Goal: Task Accomplishment & Management: Use online tool/utility

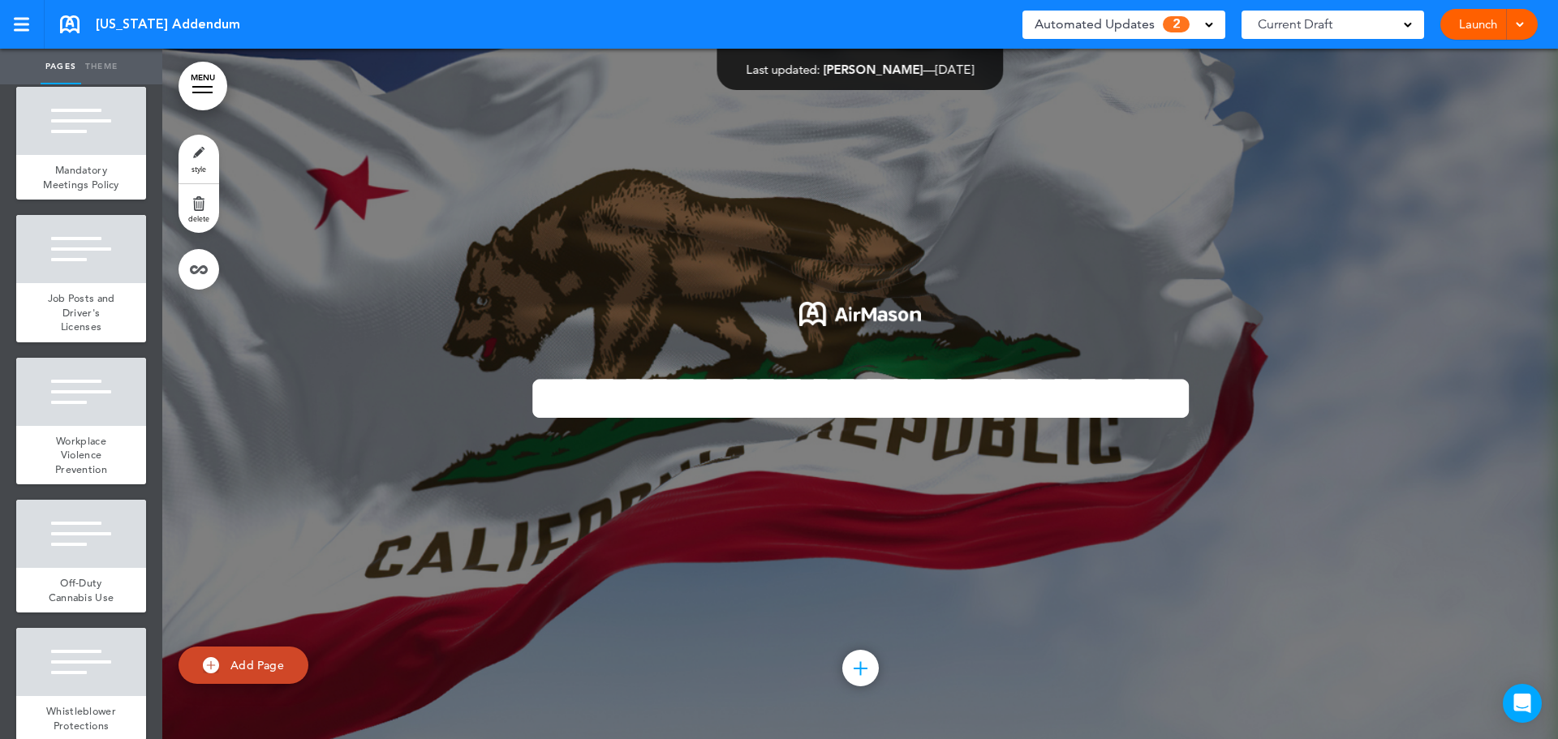
scroll to position [1704, 0]
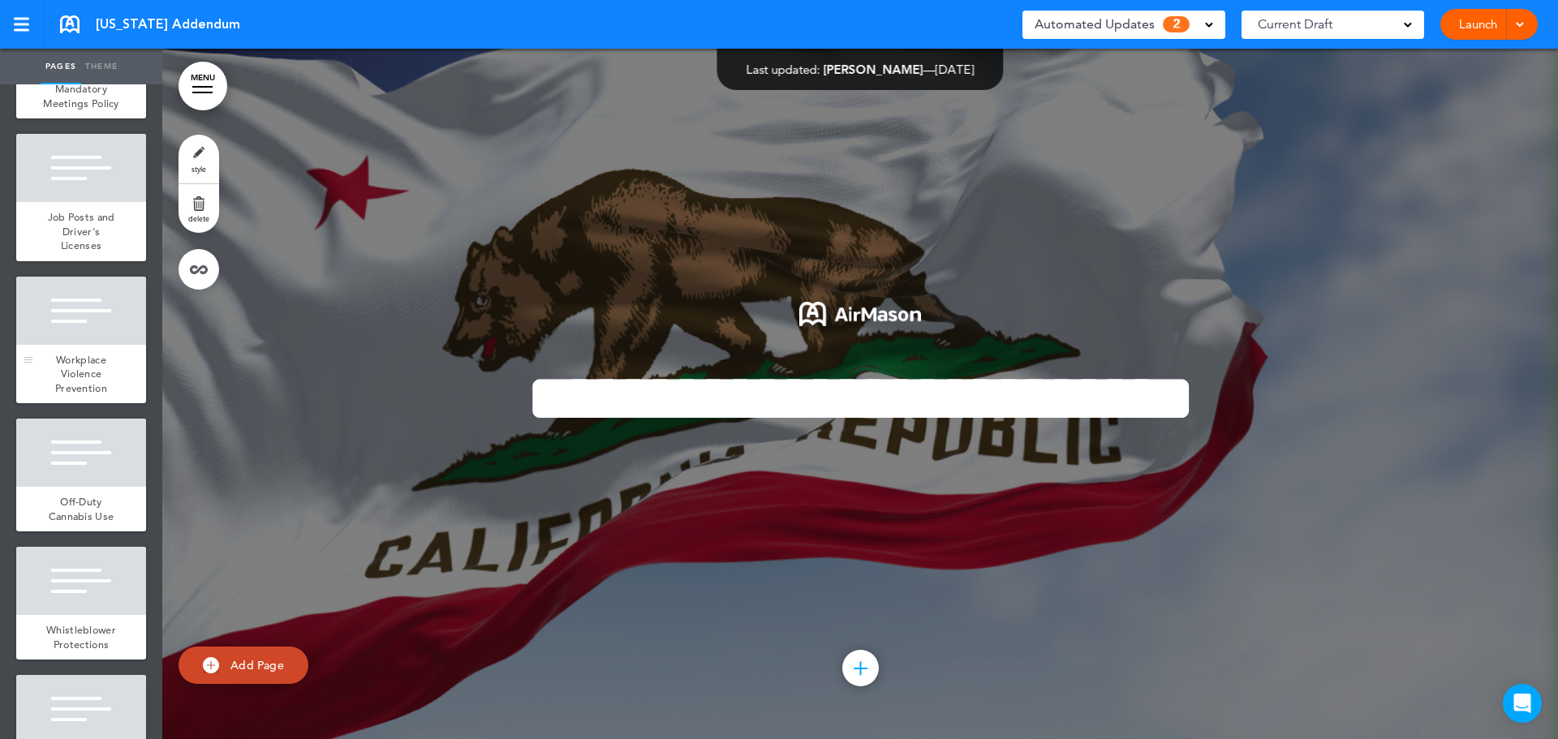
click at [94, 345] on div at bounding box center [81, 311] width 130 height 68
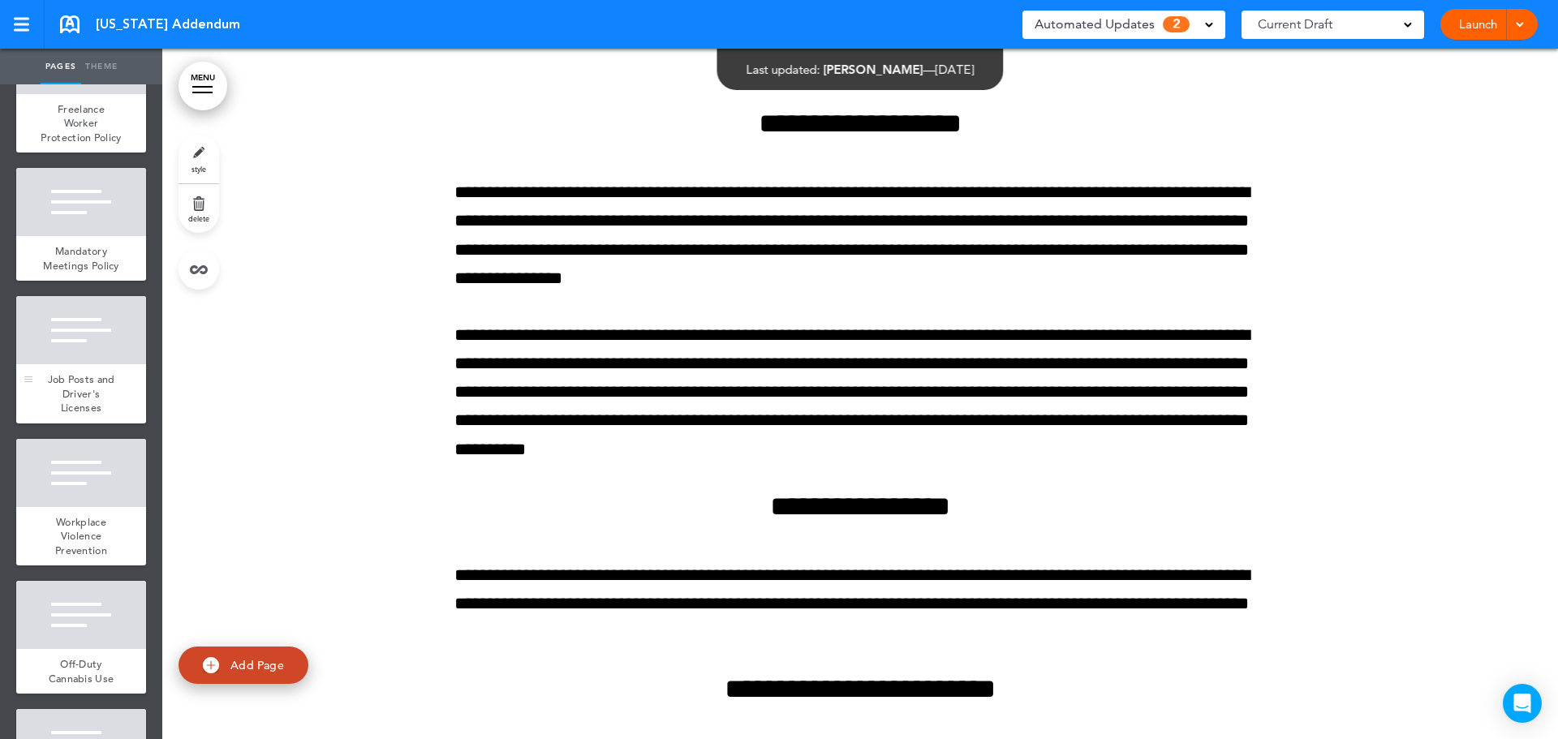
scroll to position [1623, 0]
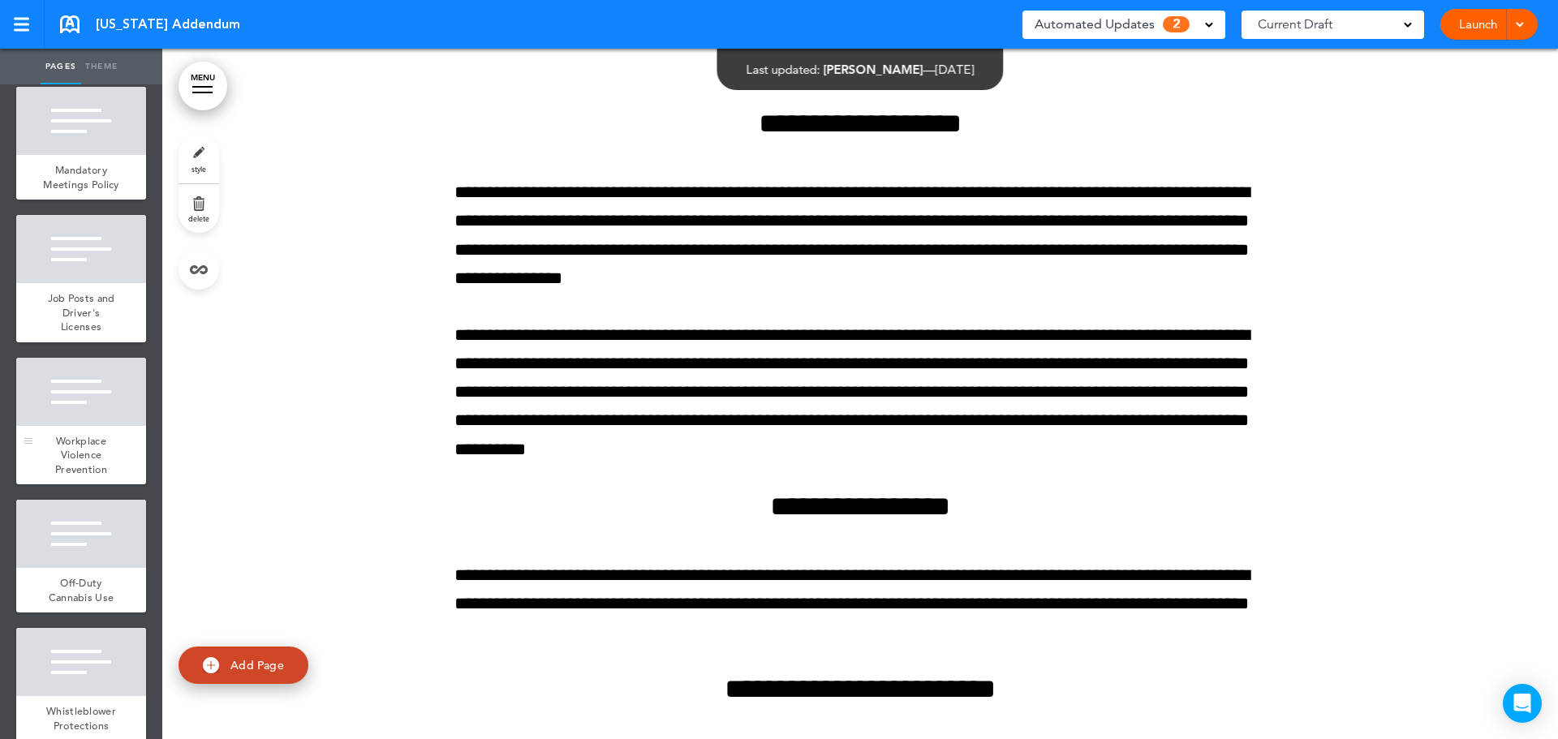
click at [86, 426] on div at bounding box center [81, 392] width 130 height 68
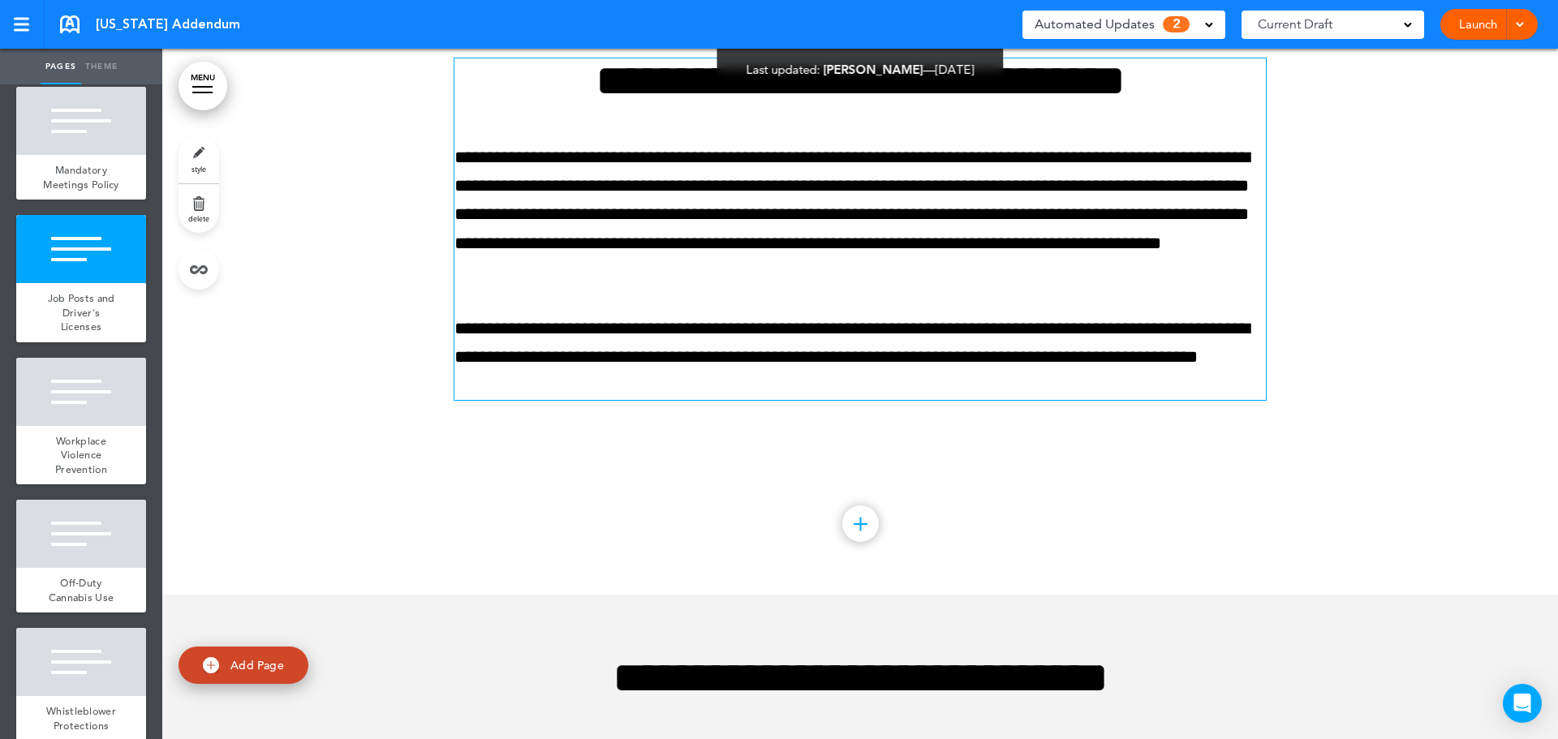
scroll to position [18690, 0]
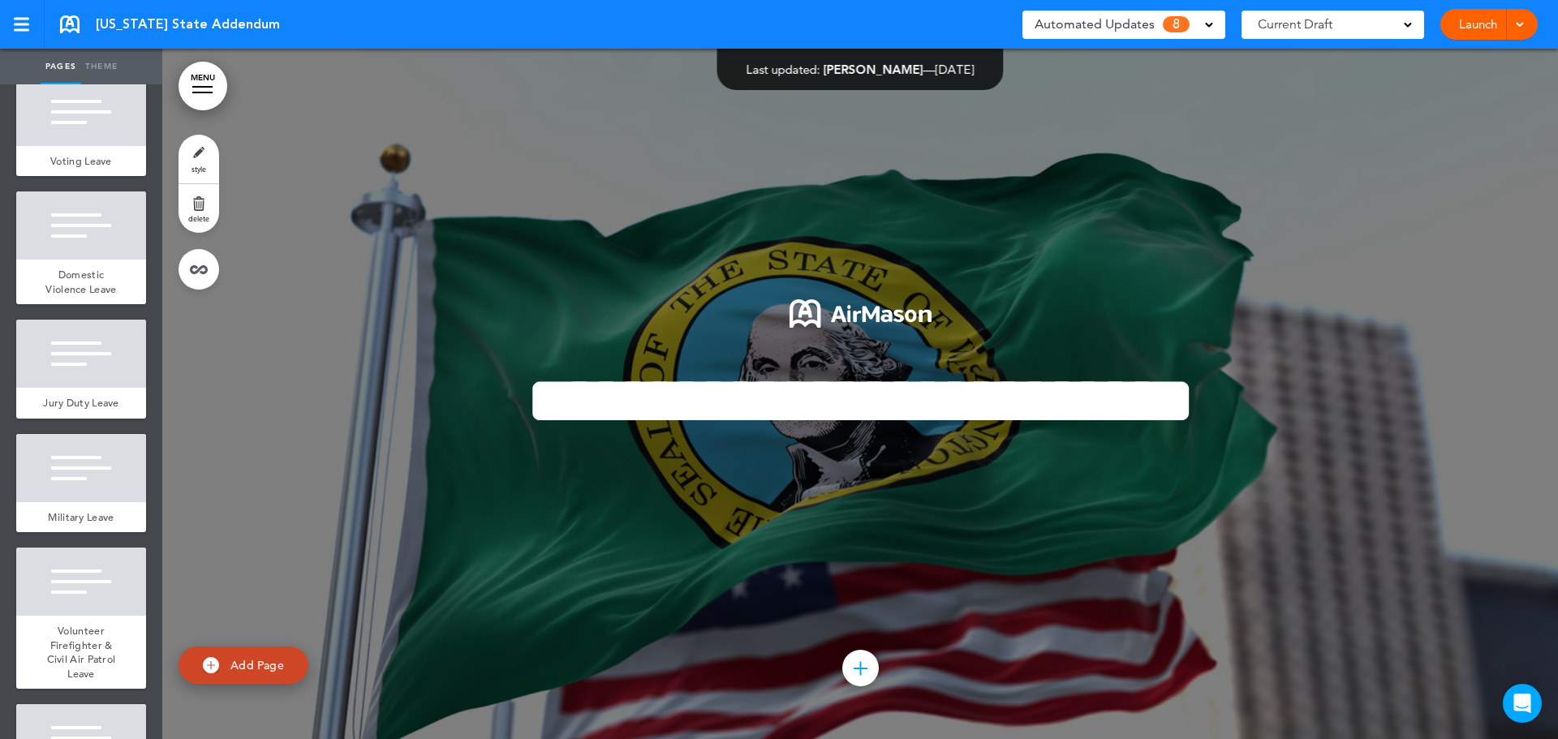
scroll to position [1217, 0]
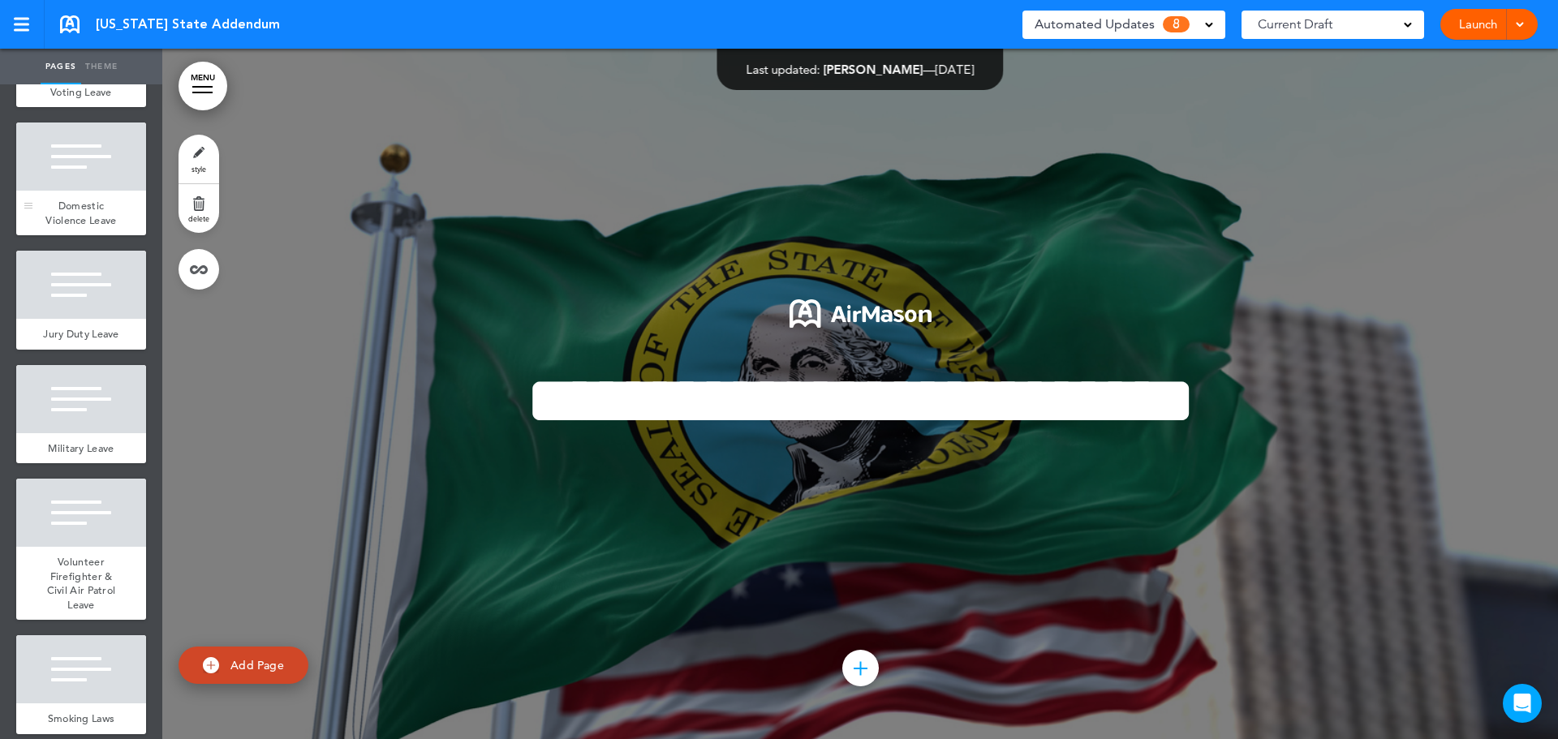
click at [67, 191] on div at bounding box center [81, 157] width 130 height 68
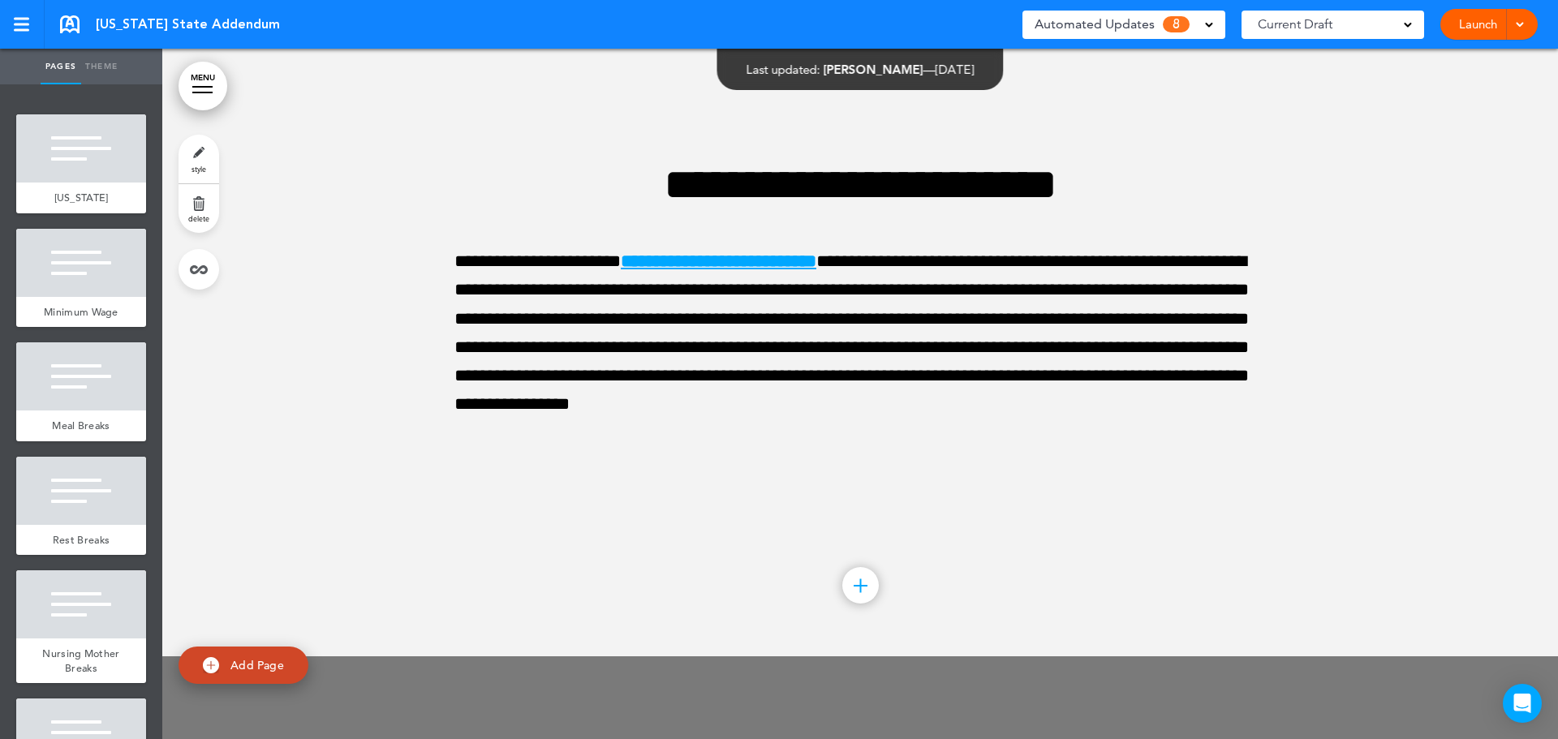
click at [1137, 26] on span "Automated Updates" at bounding box center [1095, 24] width 120 height 23
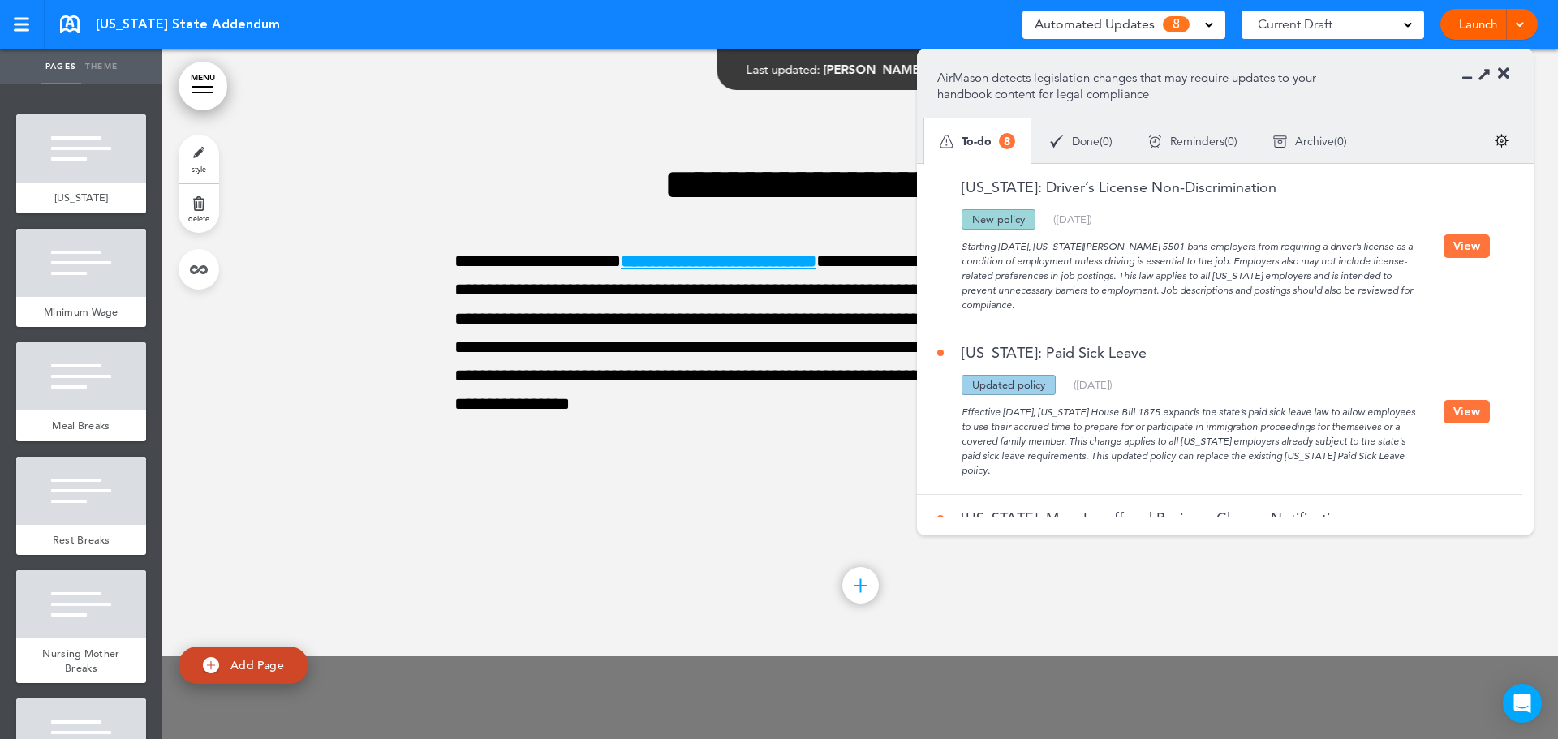
click at [1505, 70] on icon at bounding box center [1503, 74] width 11 height 16
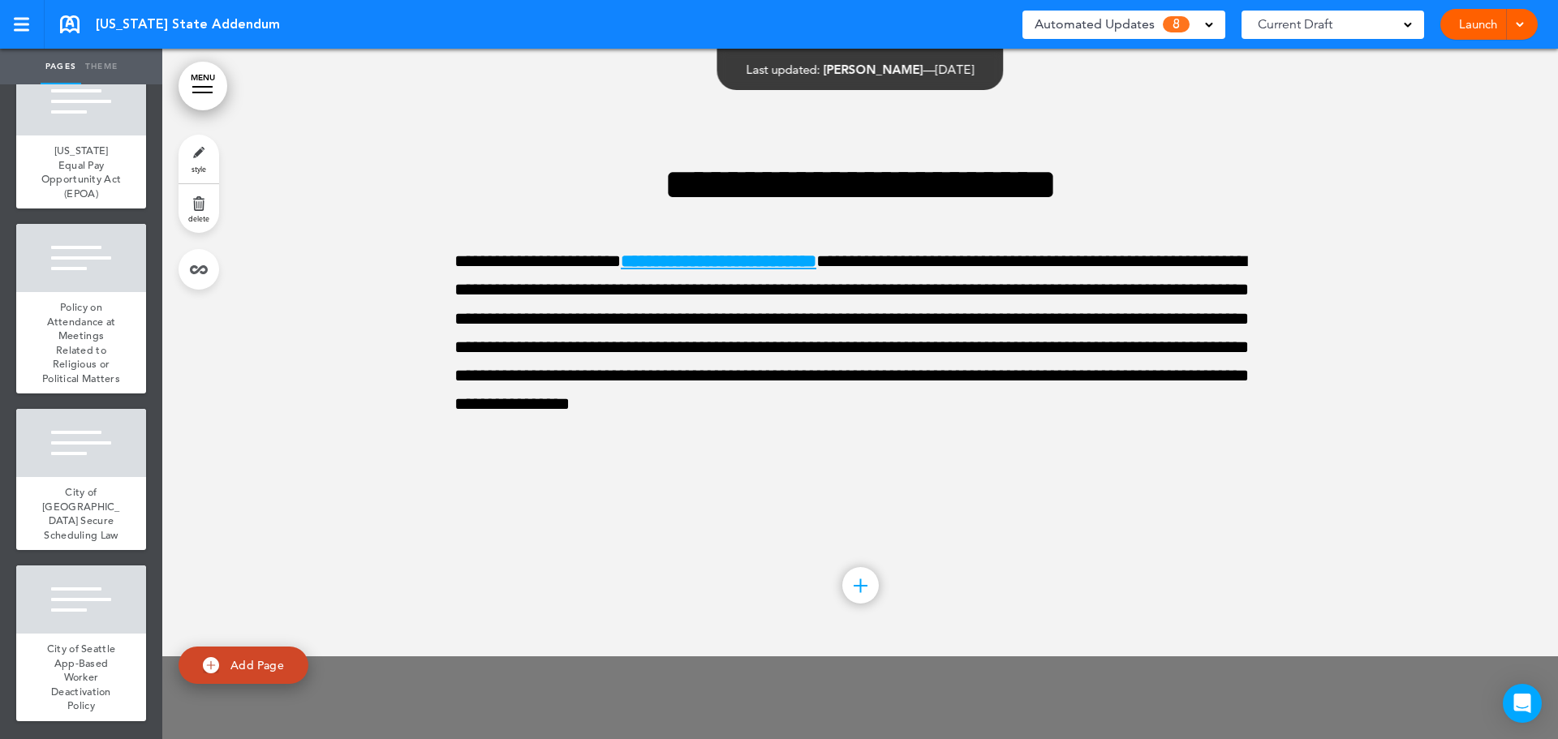
scroll to position [2540, 0]
click at [1084, 22] on span "Automated Updates" at bounding box center [1095, 24] width 120 height 23
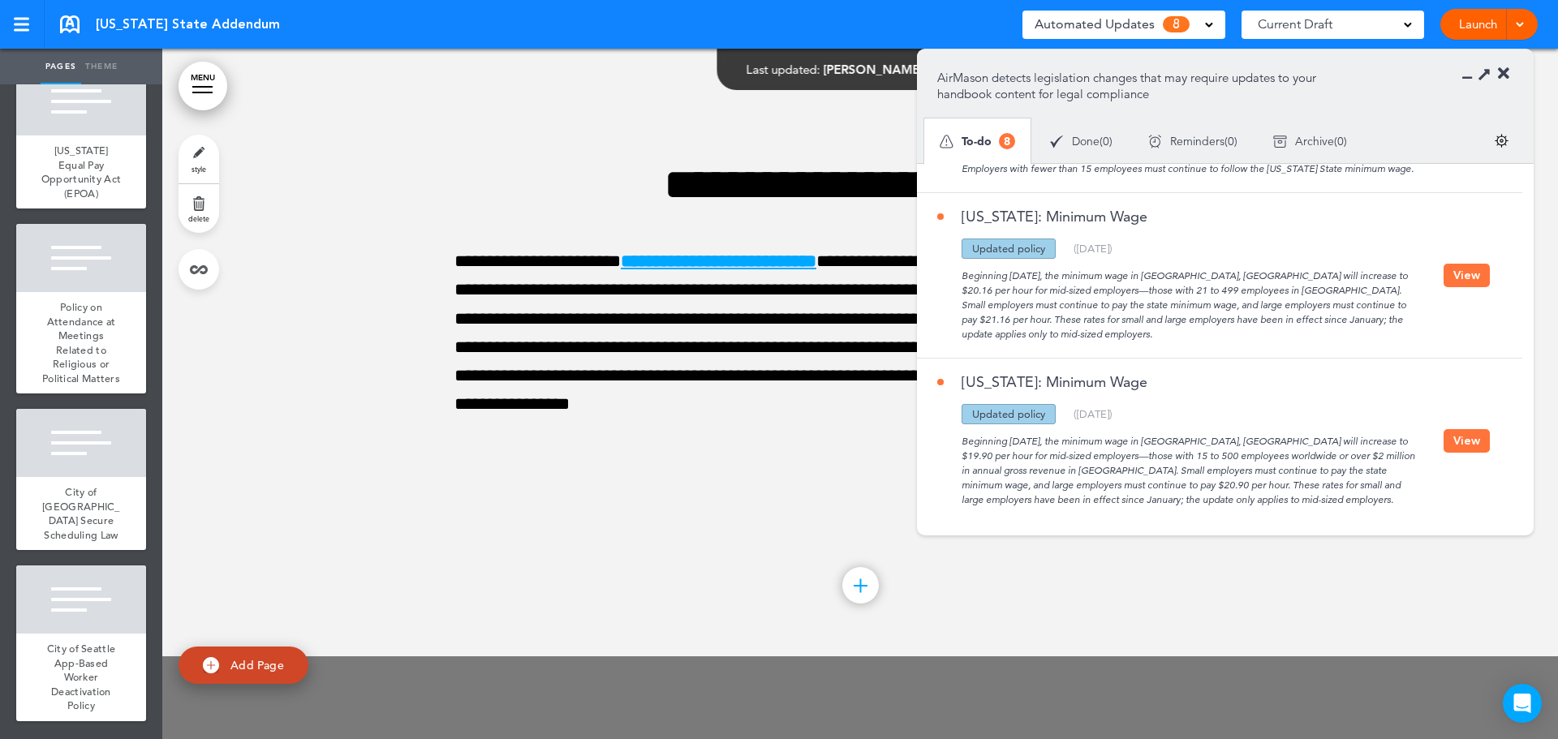
scroll to position [965, 0]
click at [1504, 70] on icon at bounding box center [1503, 74] width 11 height 16
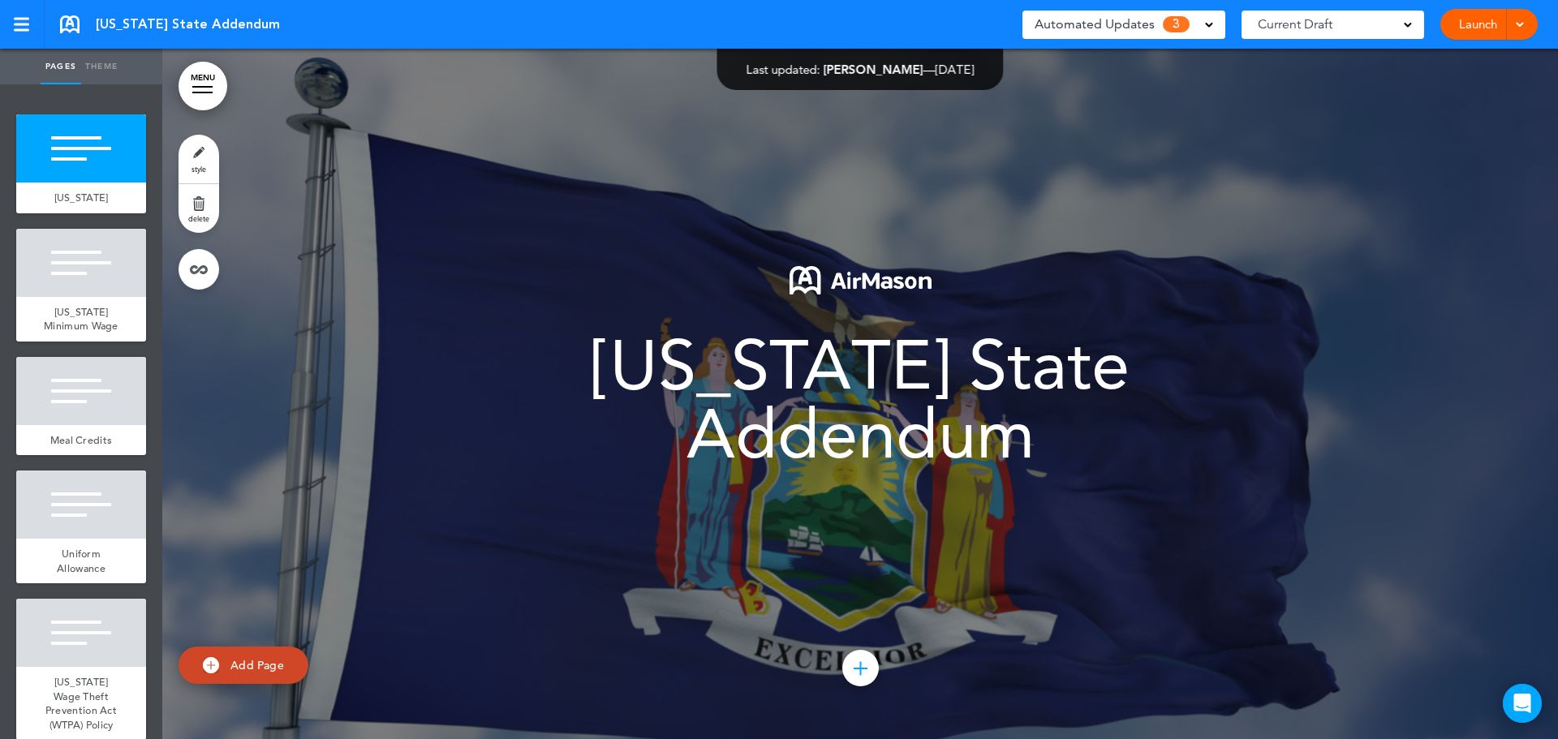
click at [1206, 25] on span at bounding box center [1209, 23] width 8 height 8
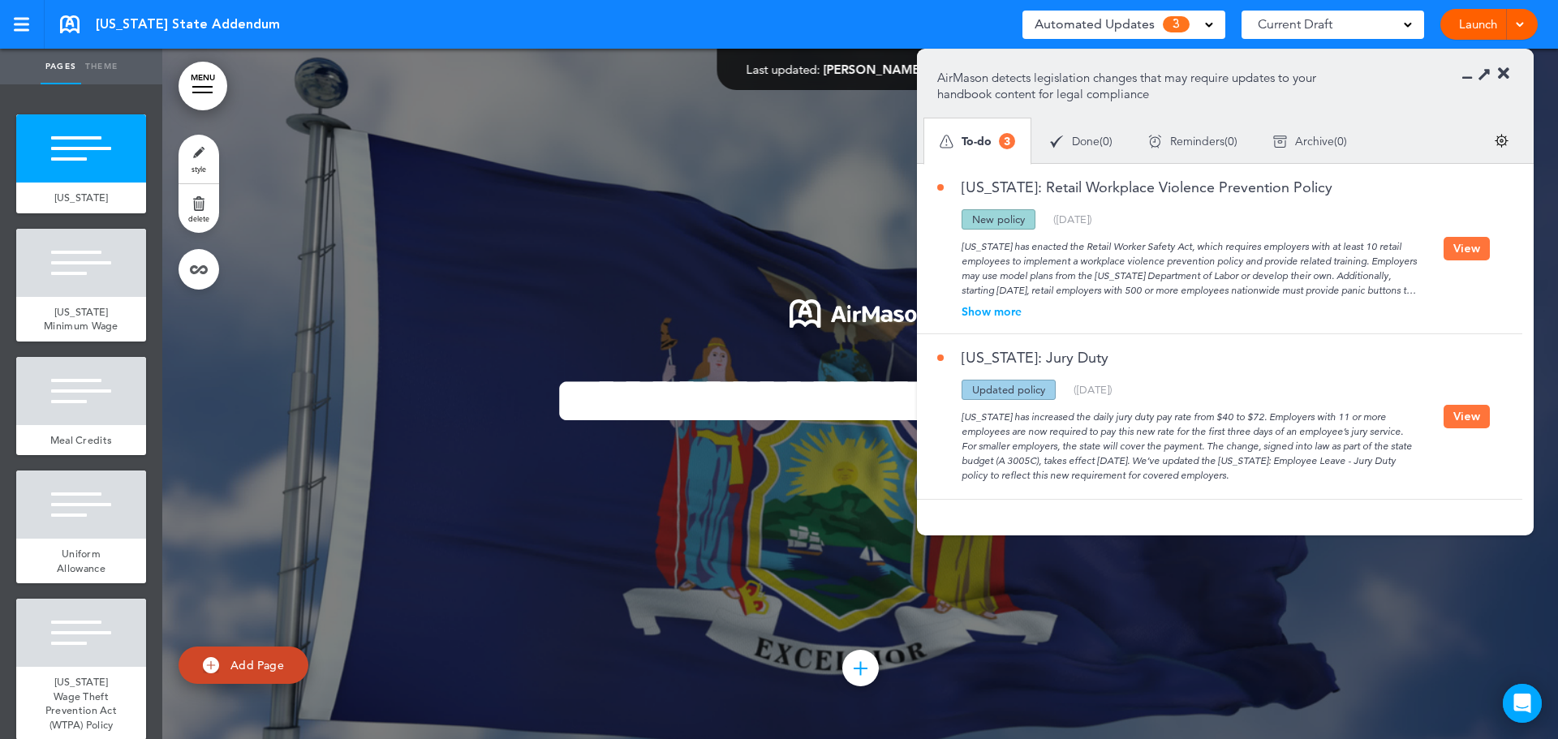
click at [1468, 246] on button "View" at bounding box center [1466, 249] width 46 height 24
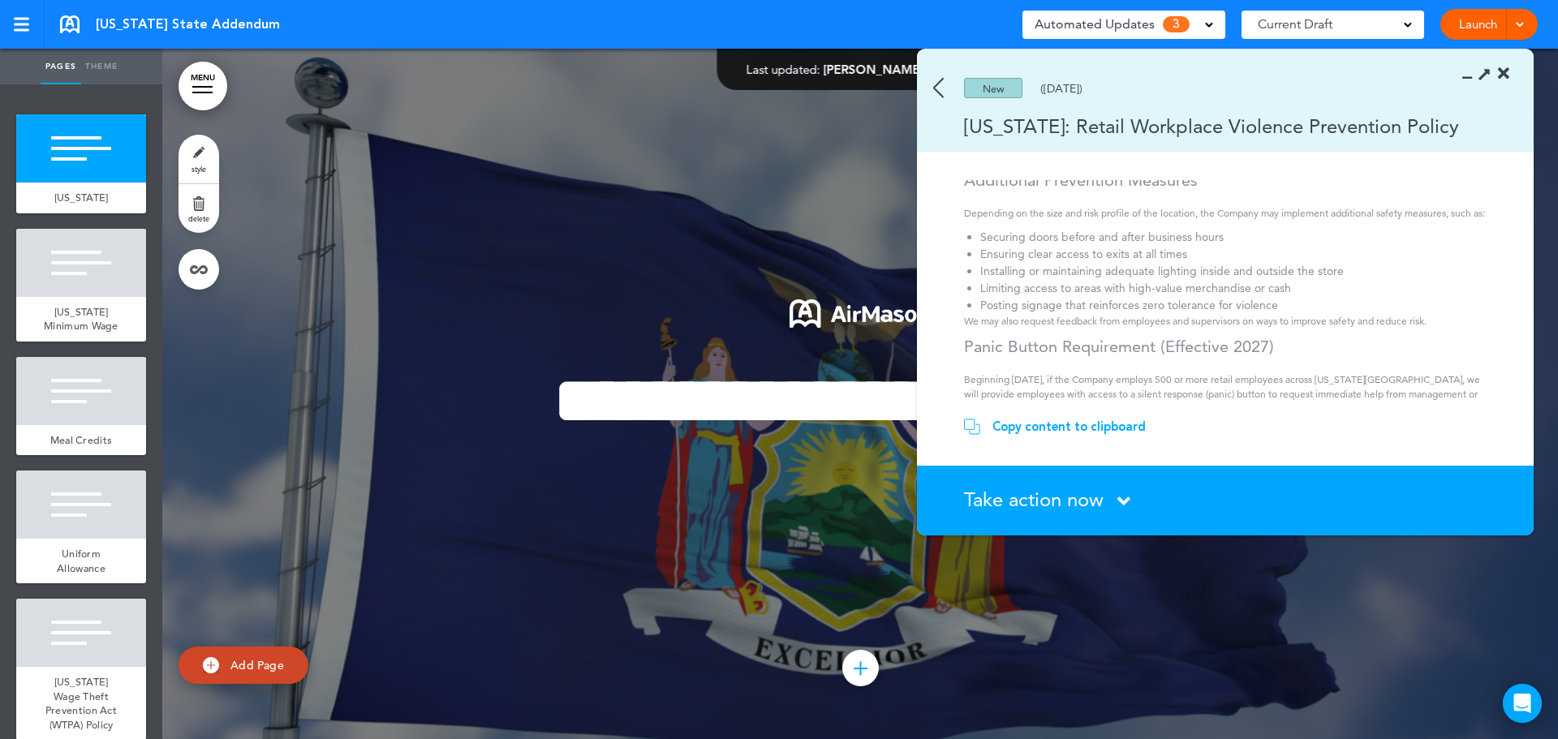
scroll to position [974, 0]
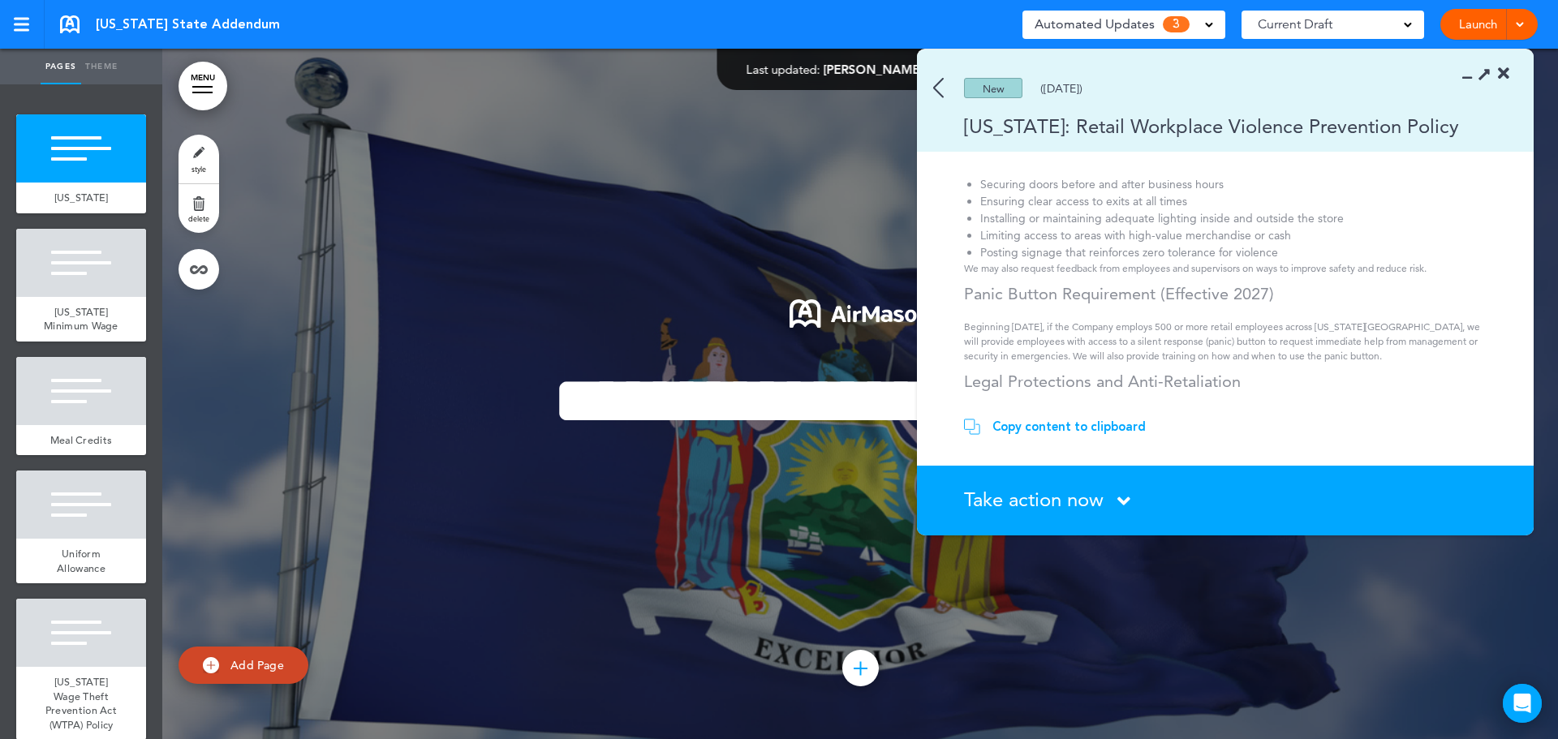
click at [1032, 425] on div "Copy content to clipboard" at bounding box center [1068, 427] width 153 height 16
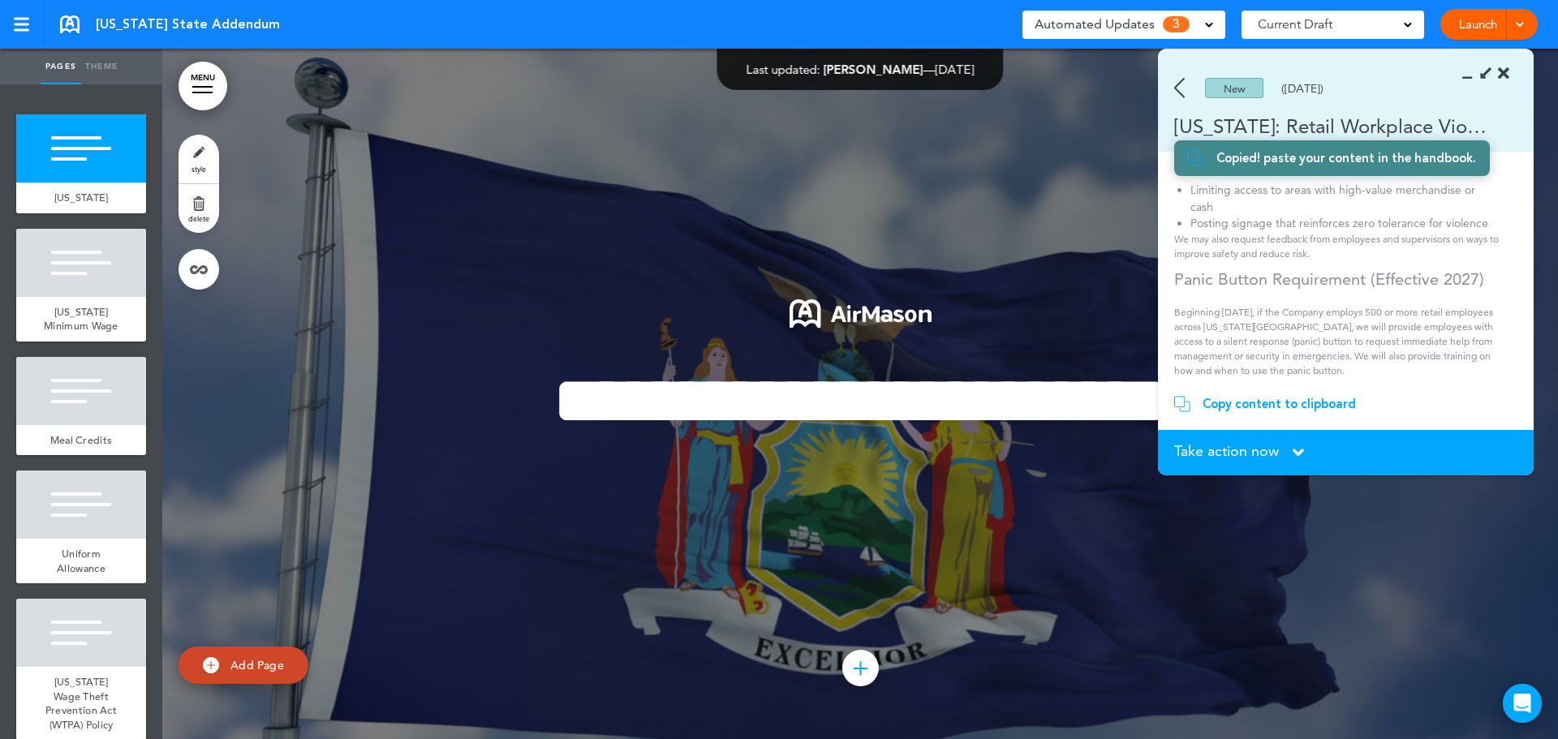
scroll to position [1298, 0]
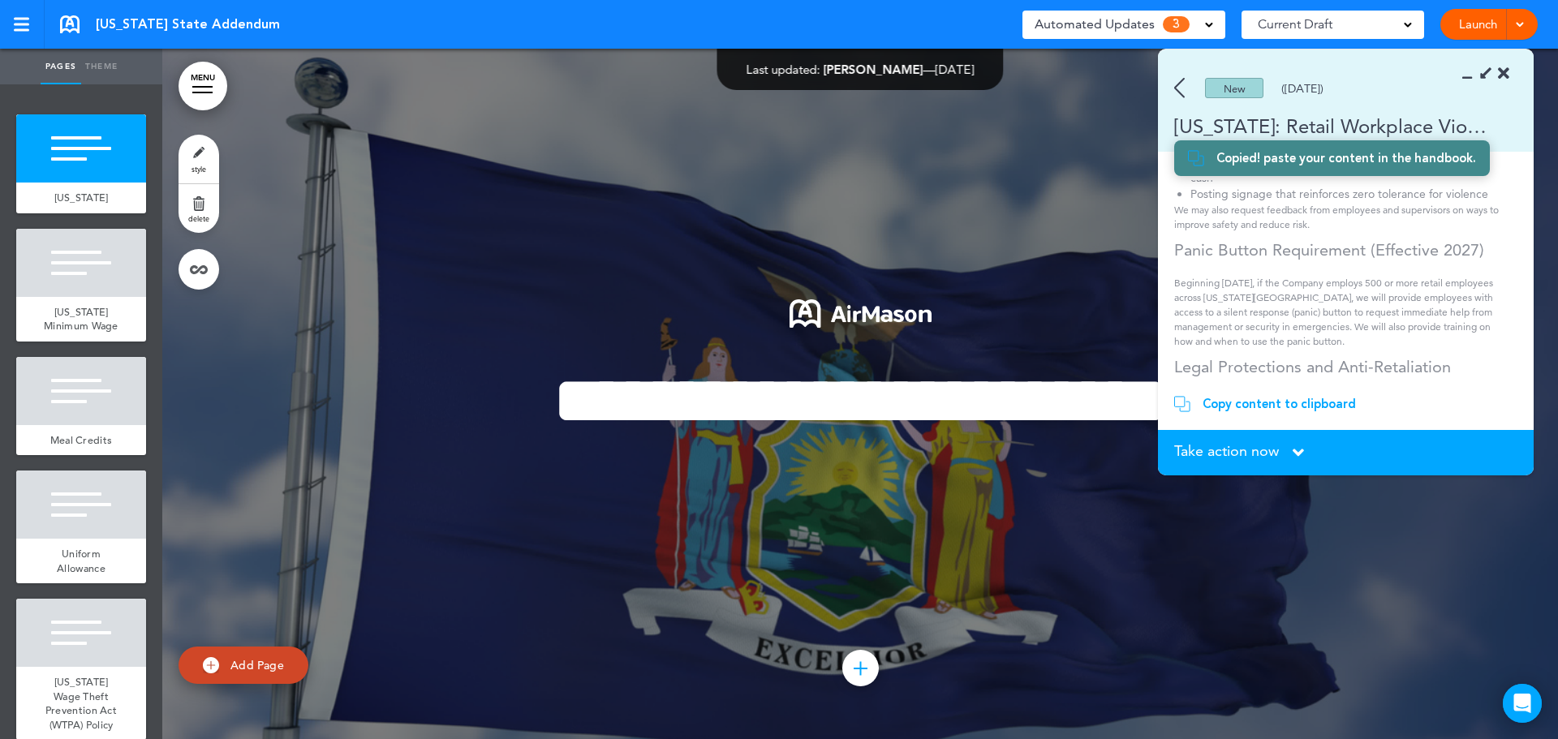
click at [1504, 71] on icon at bounding box center [1503, 74] width 11 height 16
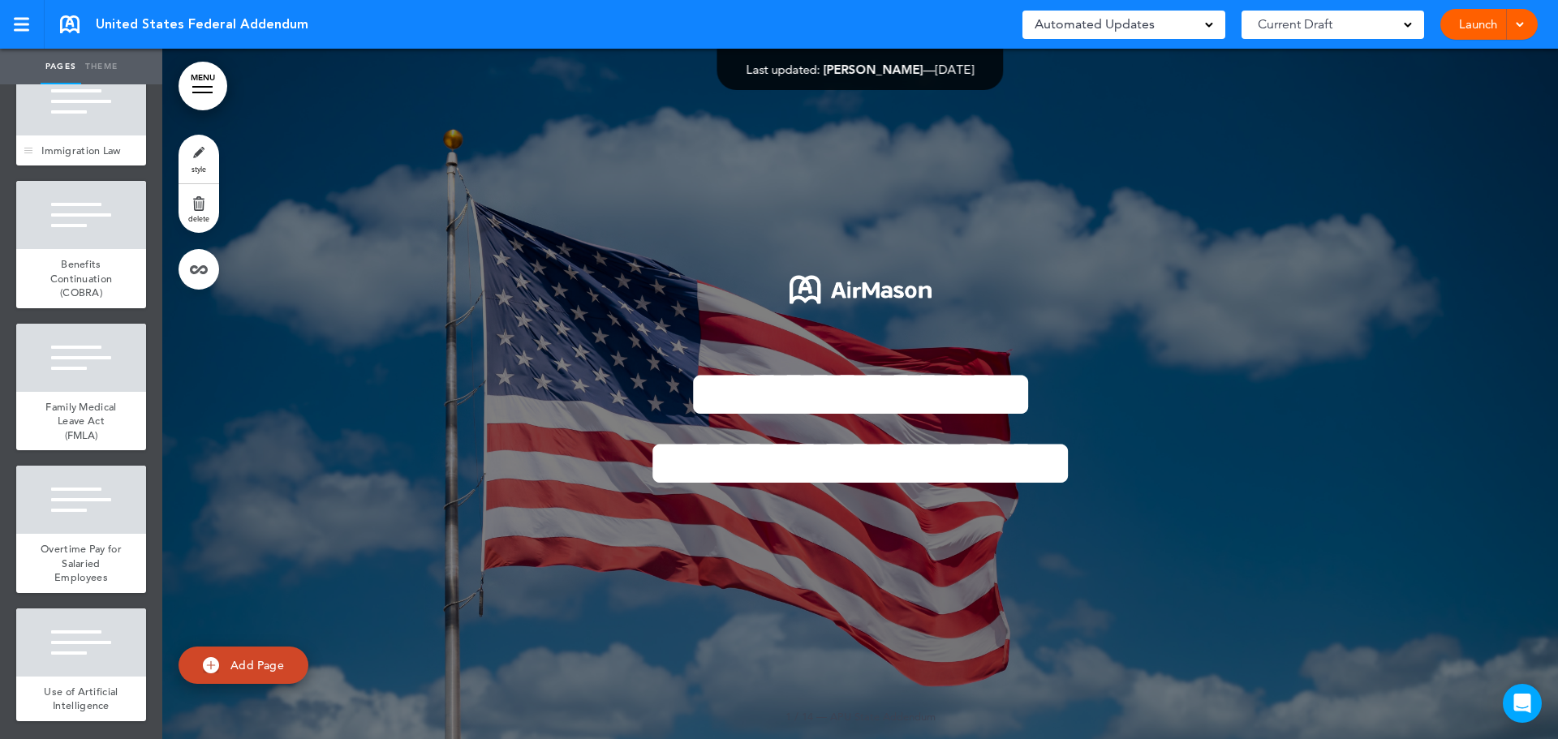
scroll to position [1343, 0]
click at [82, 653] on div at bounding box center [81, 643] width 130 height 68
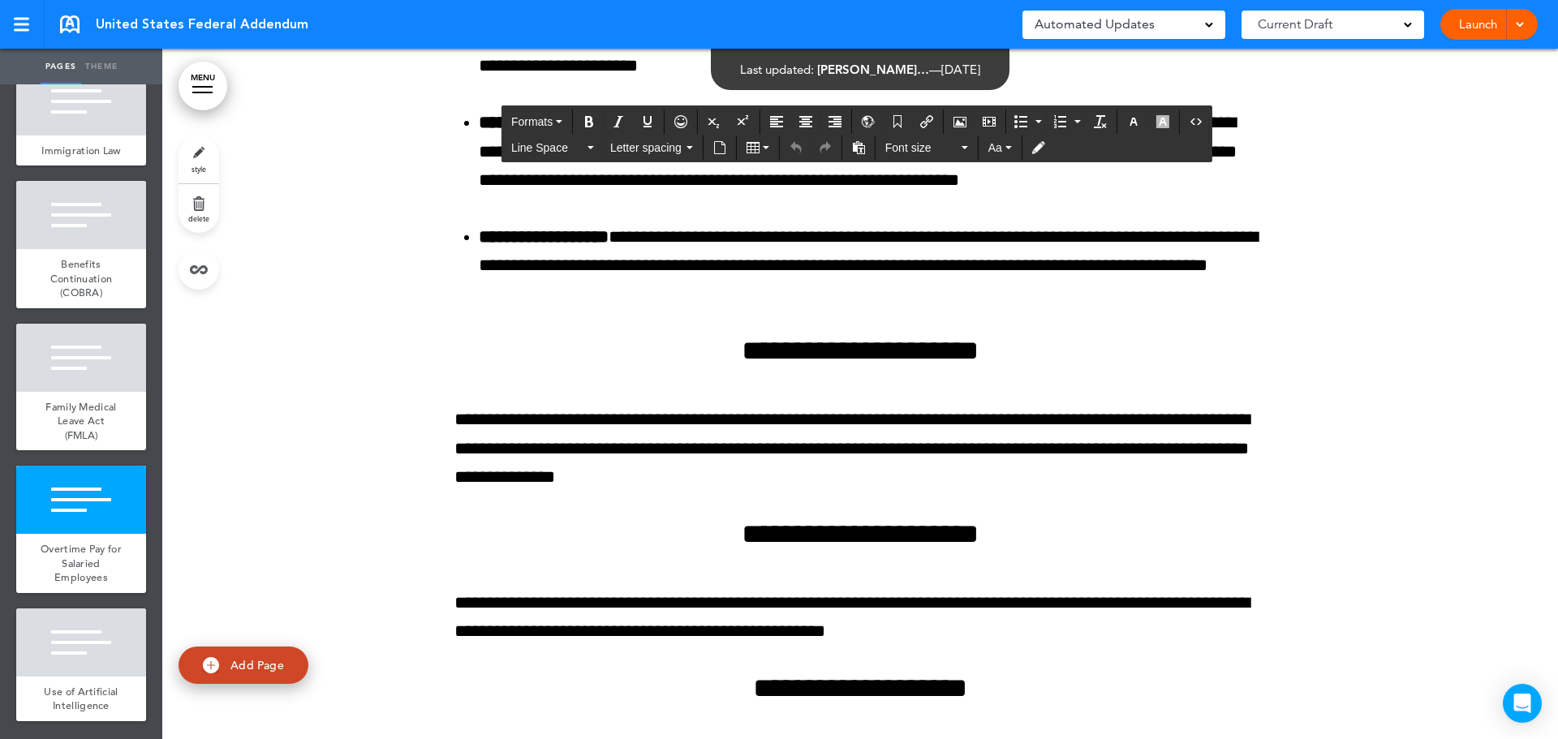
scroll to position [18888, 0]
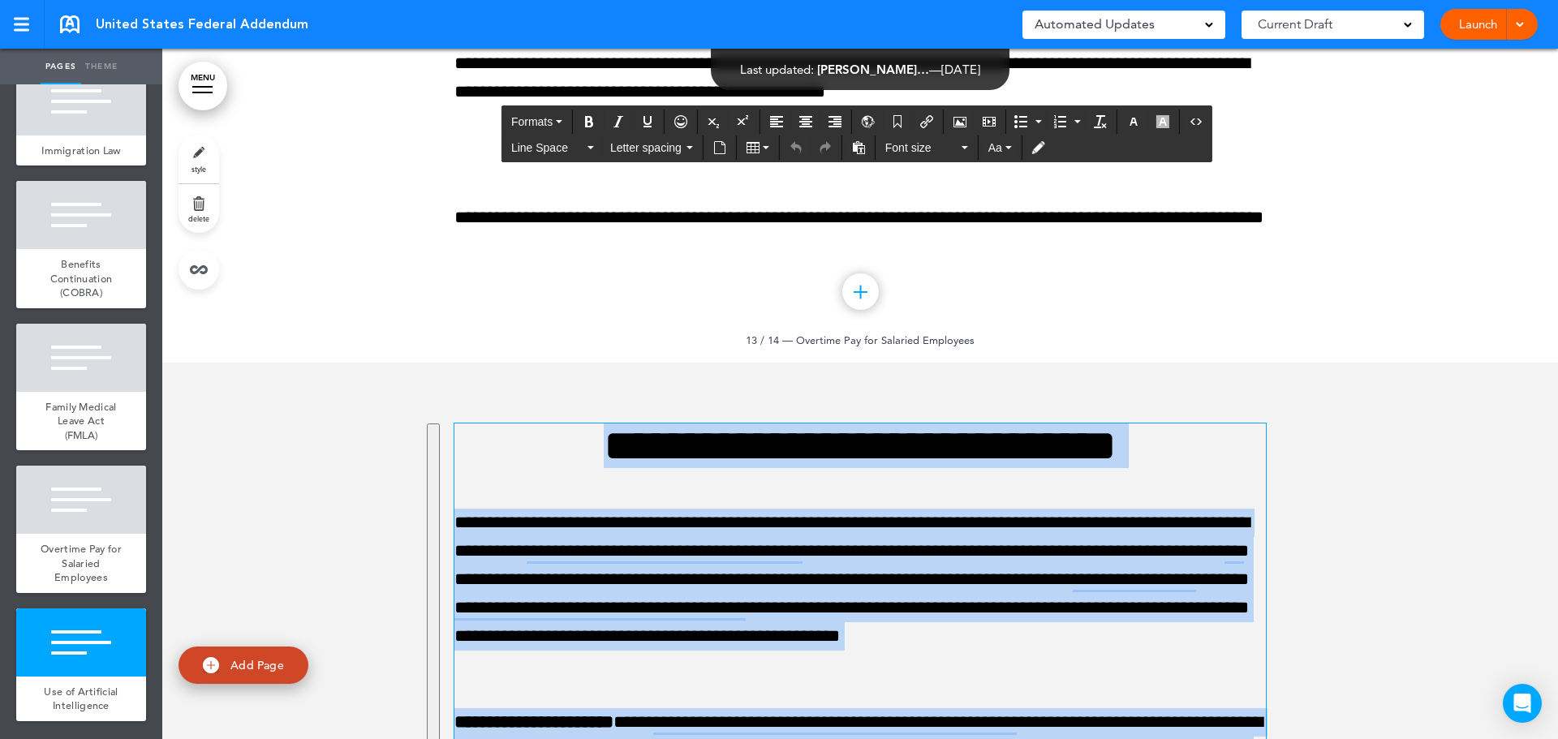
drag, startPoint x: 626, startPoint y: 609, endPoint x: 591, endPoint y: 461, distance: 151.9
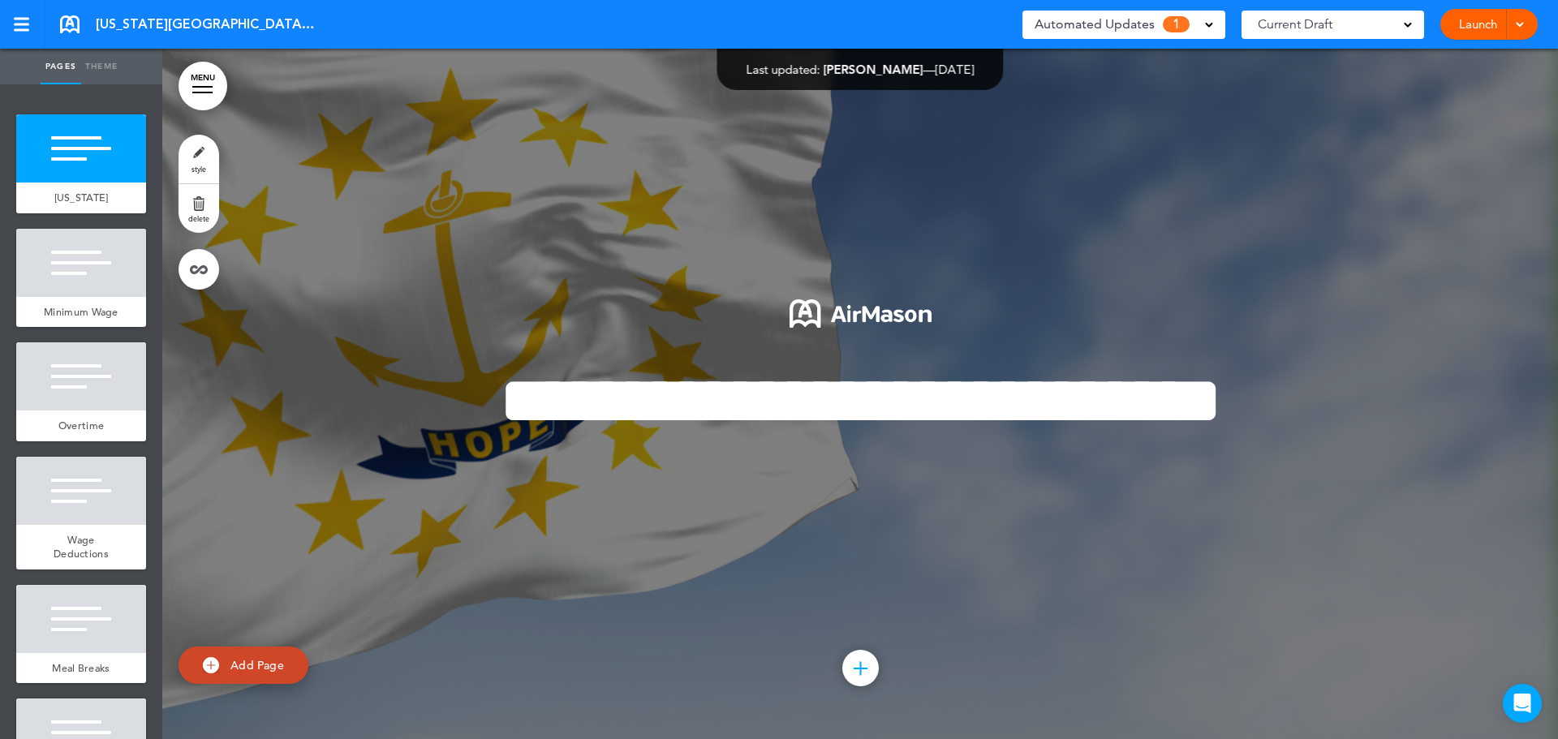
click at [1191, 21] on div "Automated Updates 1" at bounding box center [1124, 24] width 179 height 23
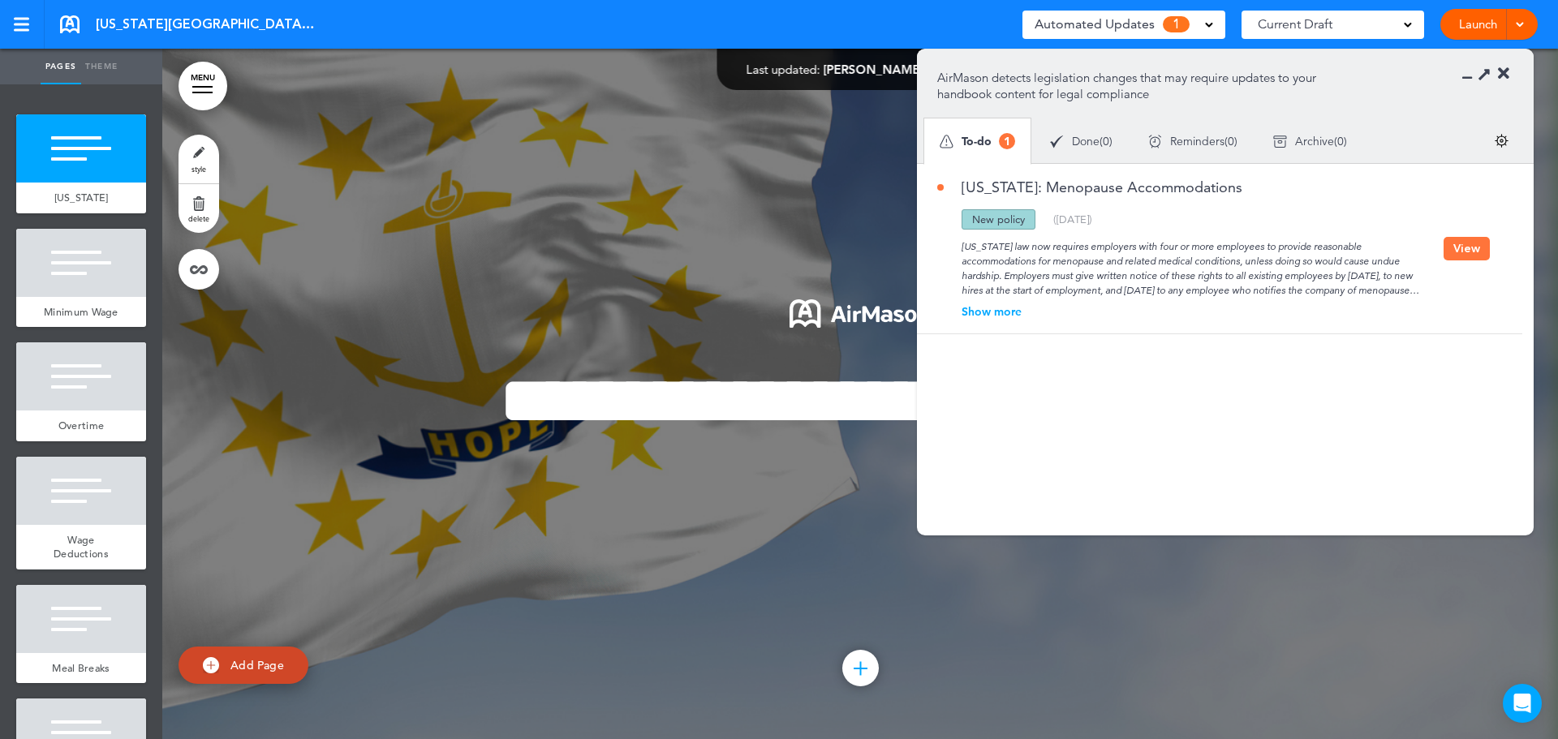
click at [1476, 247] on button "View" at bounding box center [1466, 249] width 46 height 24
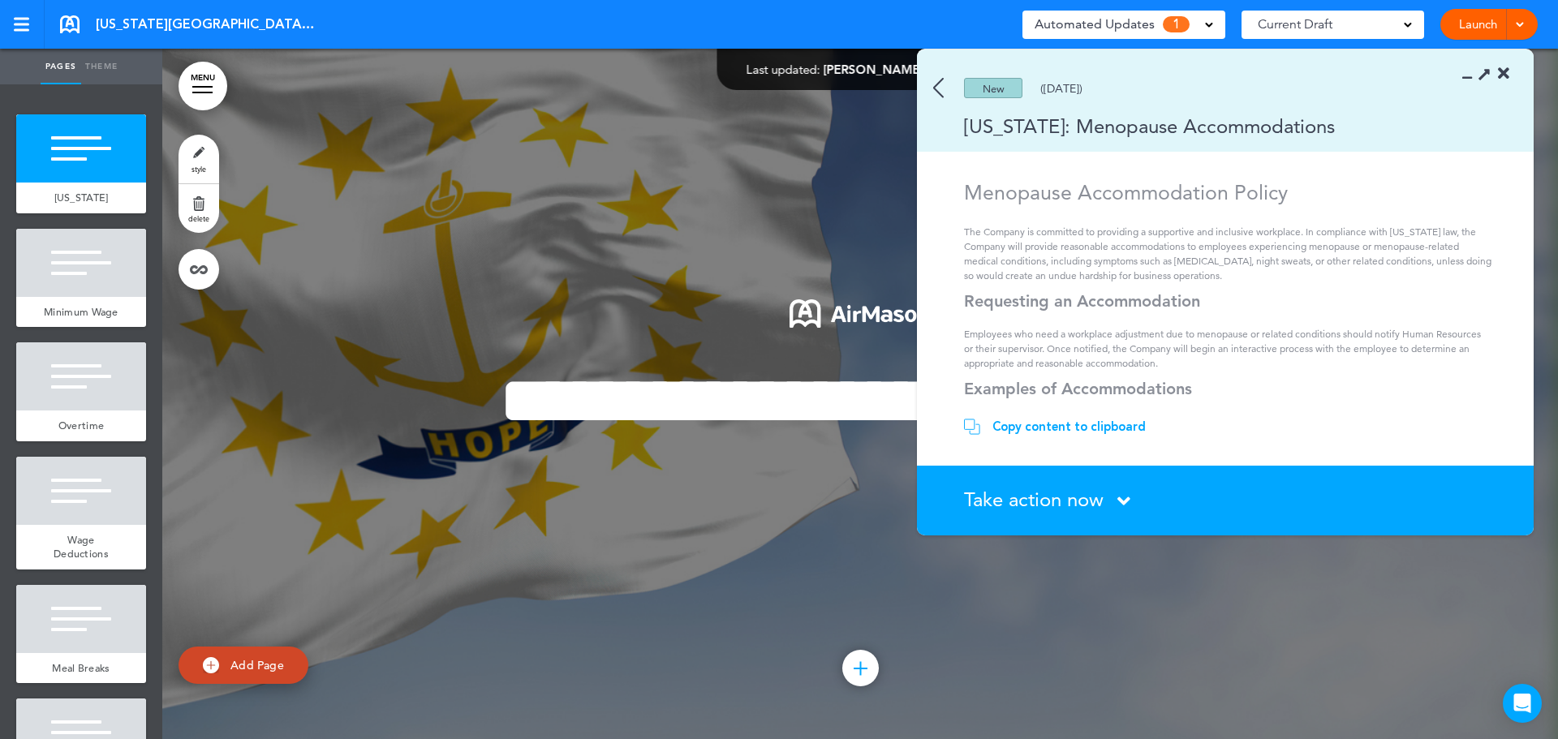
click at [1035, 505] on span "Take action now" at bounding box center [1034, 500] width 140 height 24
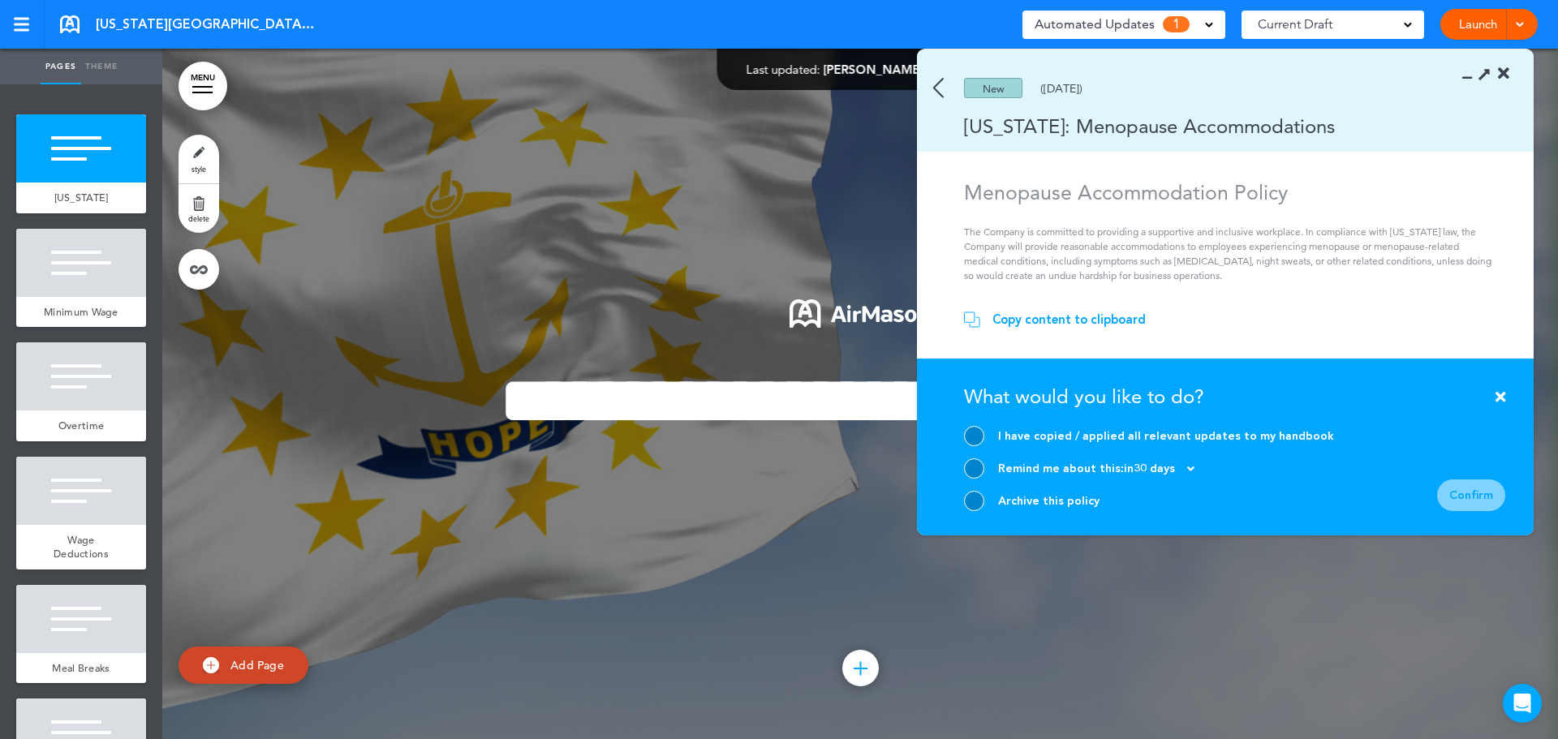
click at [1500, 394] on icon at bounding box center [1500, 396] width 10 height 15
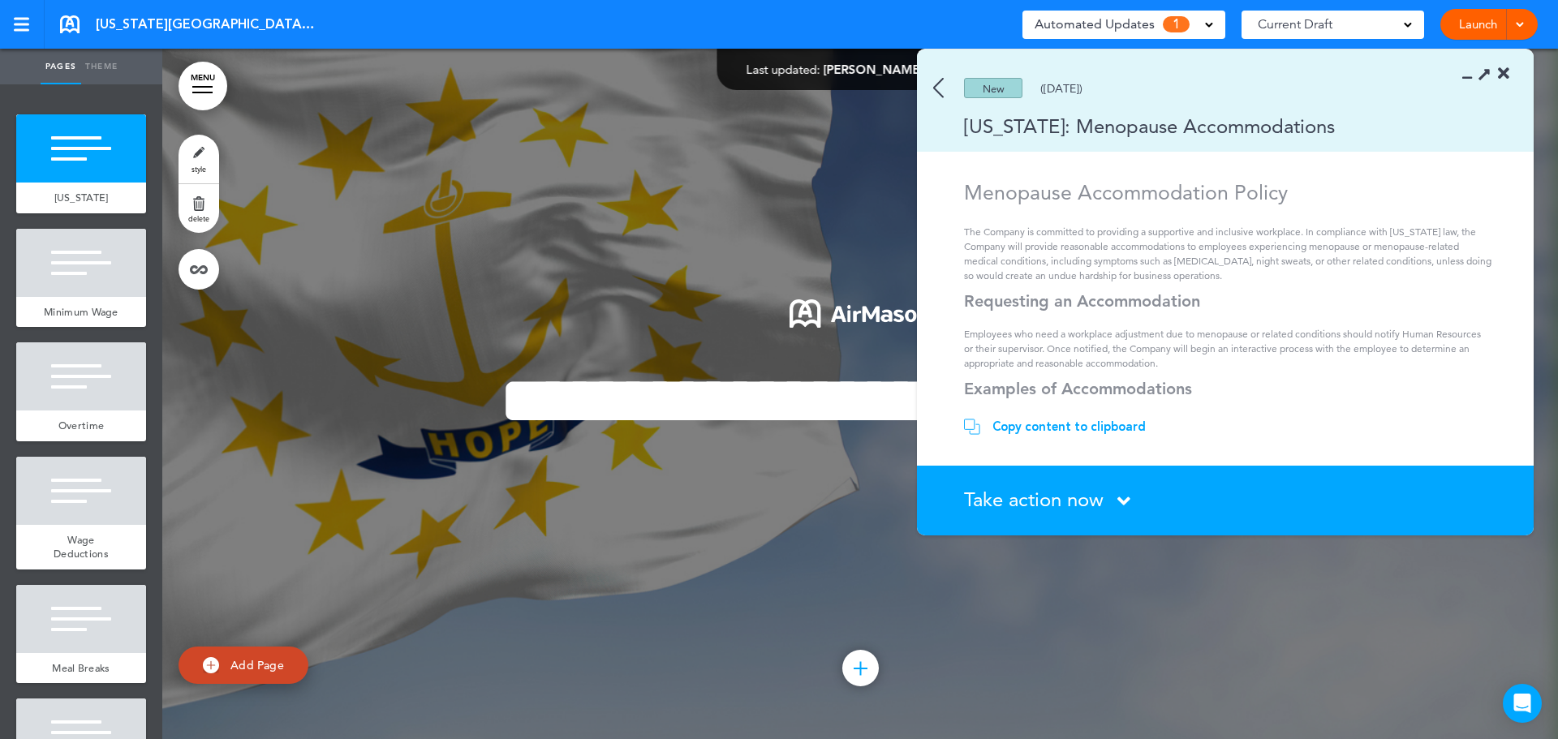
click at [1049, 429] on div "Copy content to clipboard" at bounding box center [1068, 427] width 153 height 16
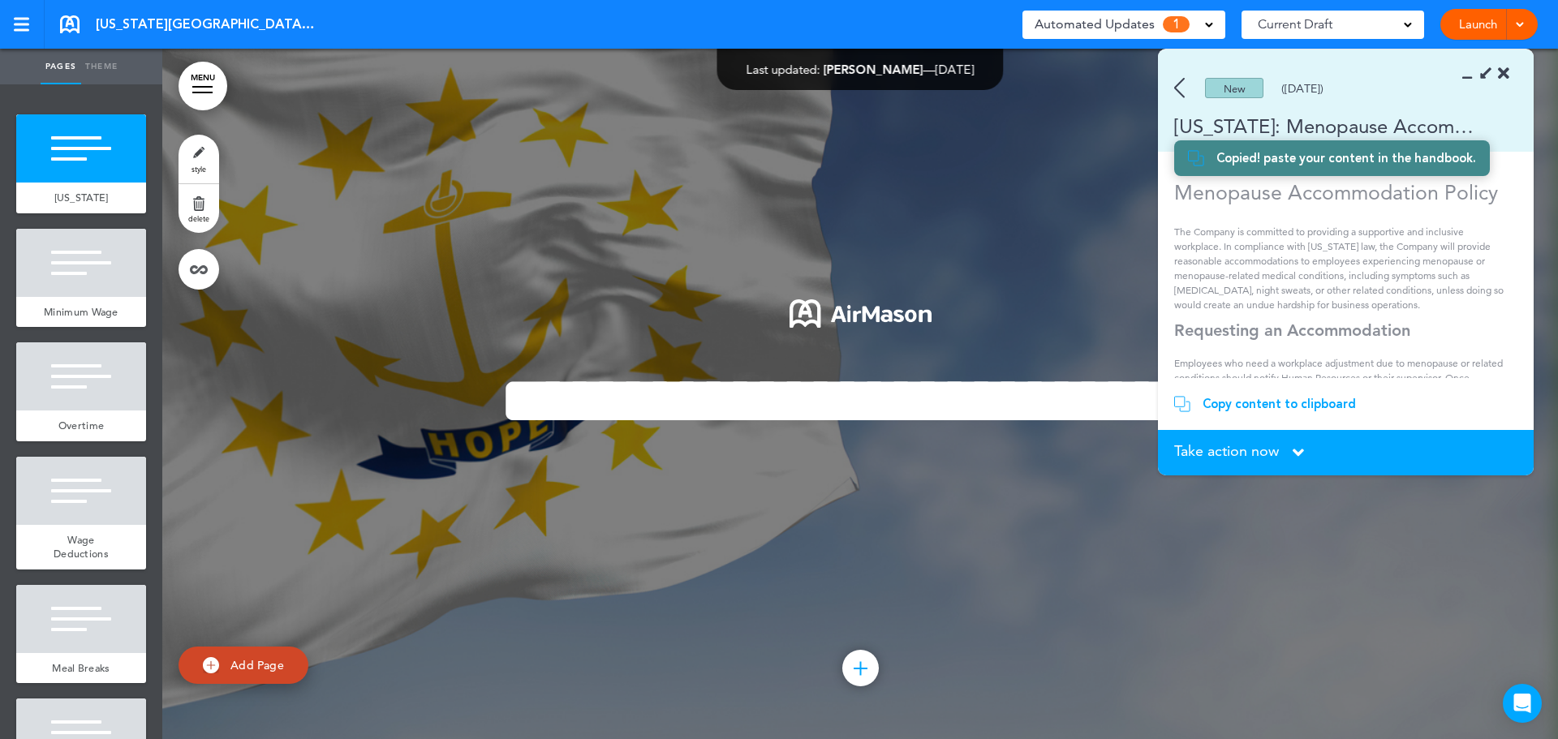
click at [1299, 448] on icon at bounding box center [1298, 453] width 11 height 18
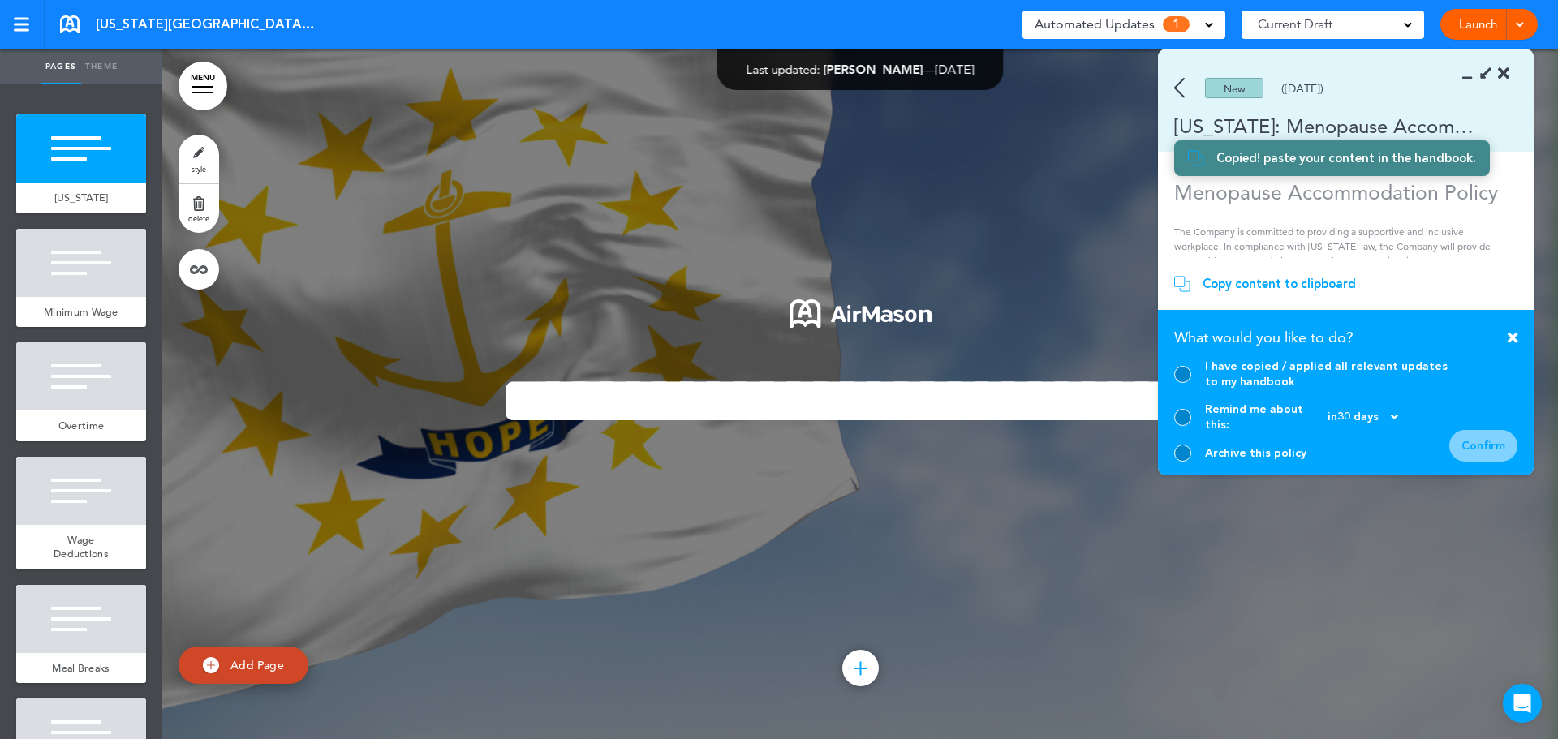
click at [1182, 383] on div at bounding box center [1182, 374] width 17 height 17
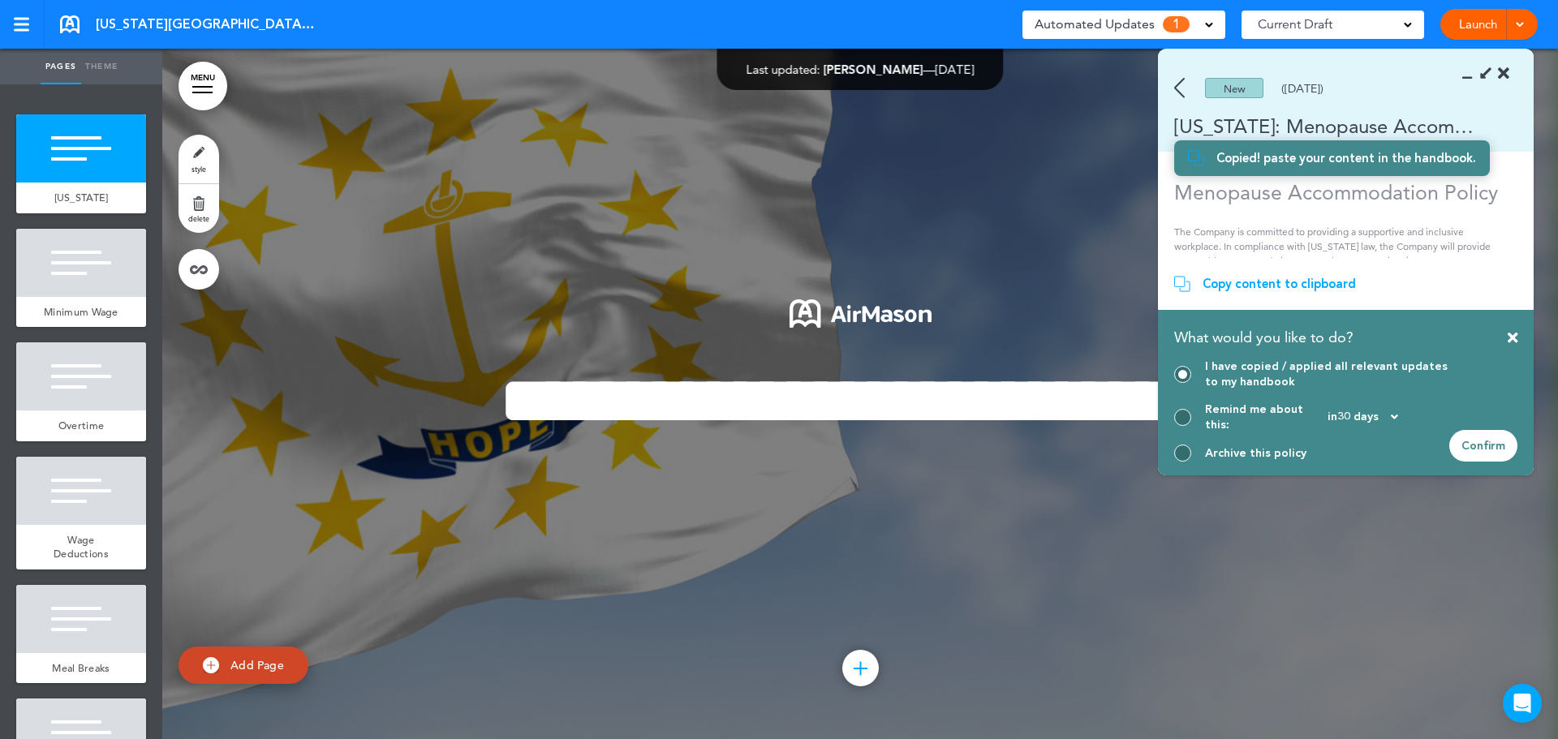
click at [1510, 345] on icon at bounding box center [1513, 337] width 10 height 15
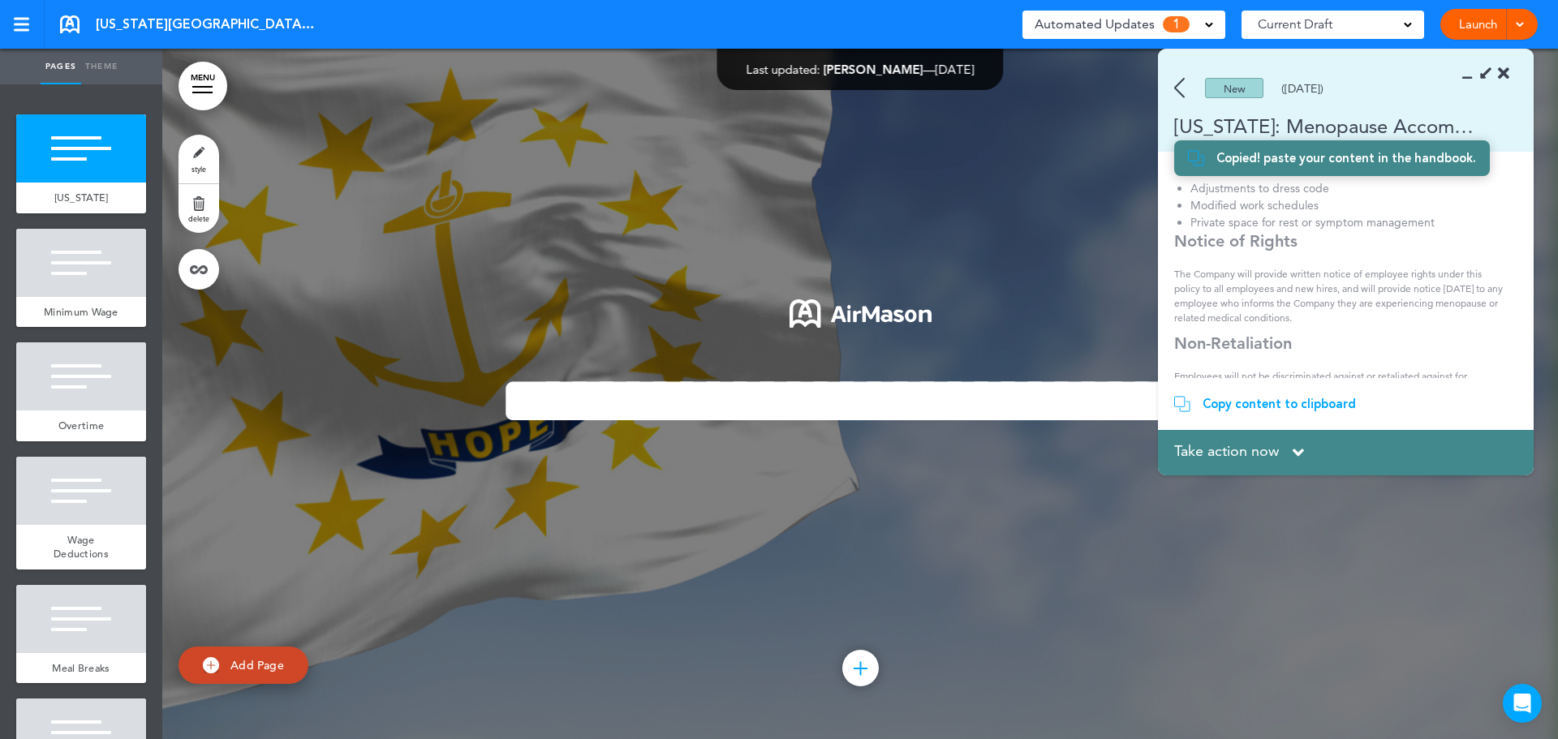
scroll to position [374, 0]
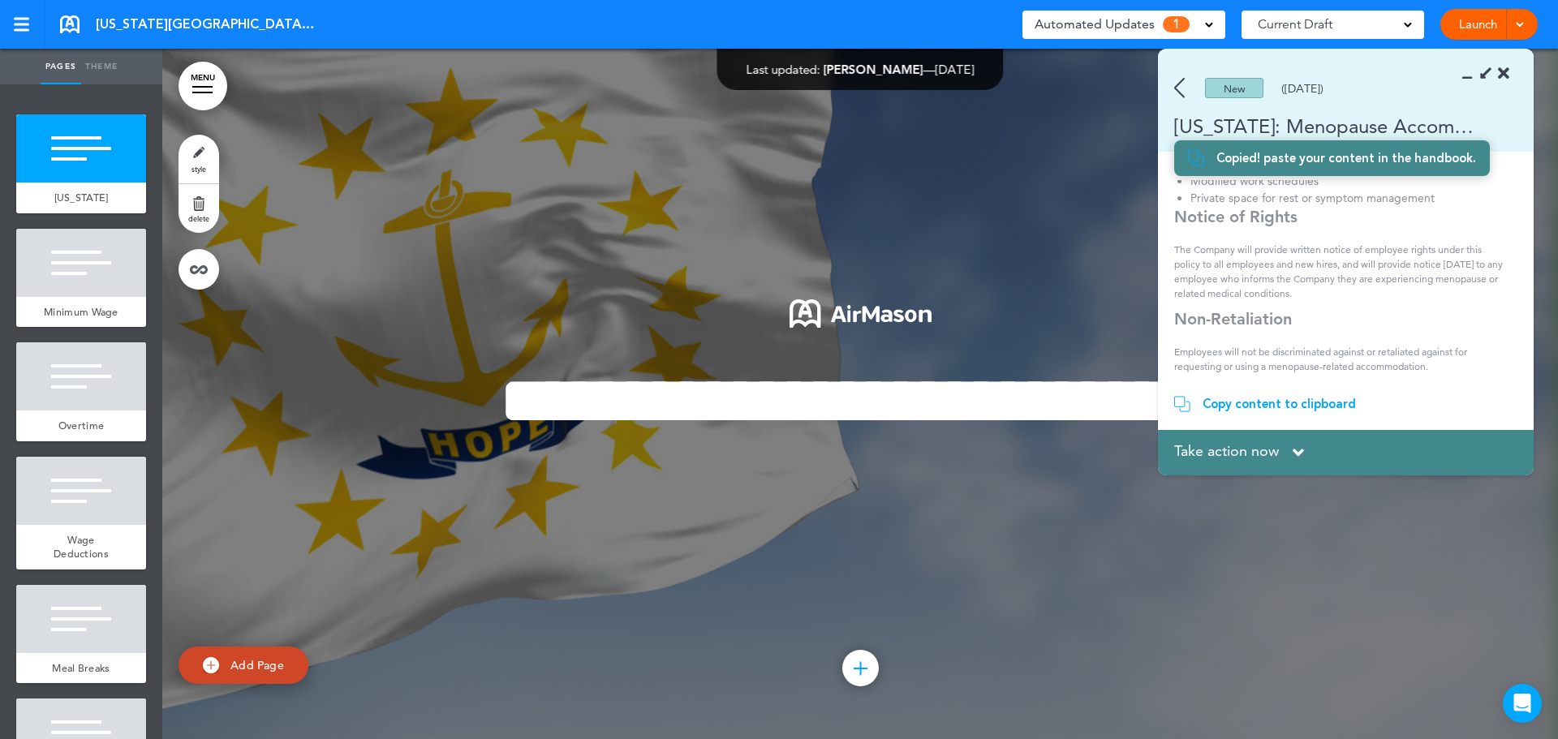
click at [252, 661] on span "Add Page" at bounding box center [257, 665] width 54 height 15
type input "********"
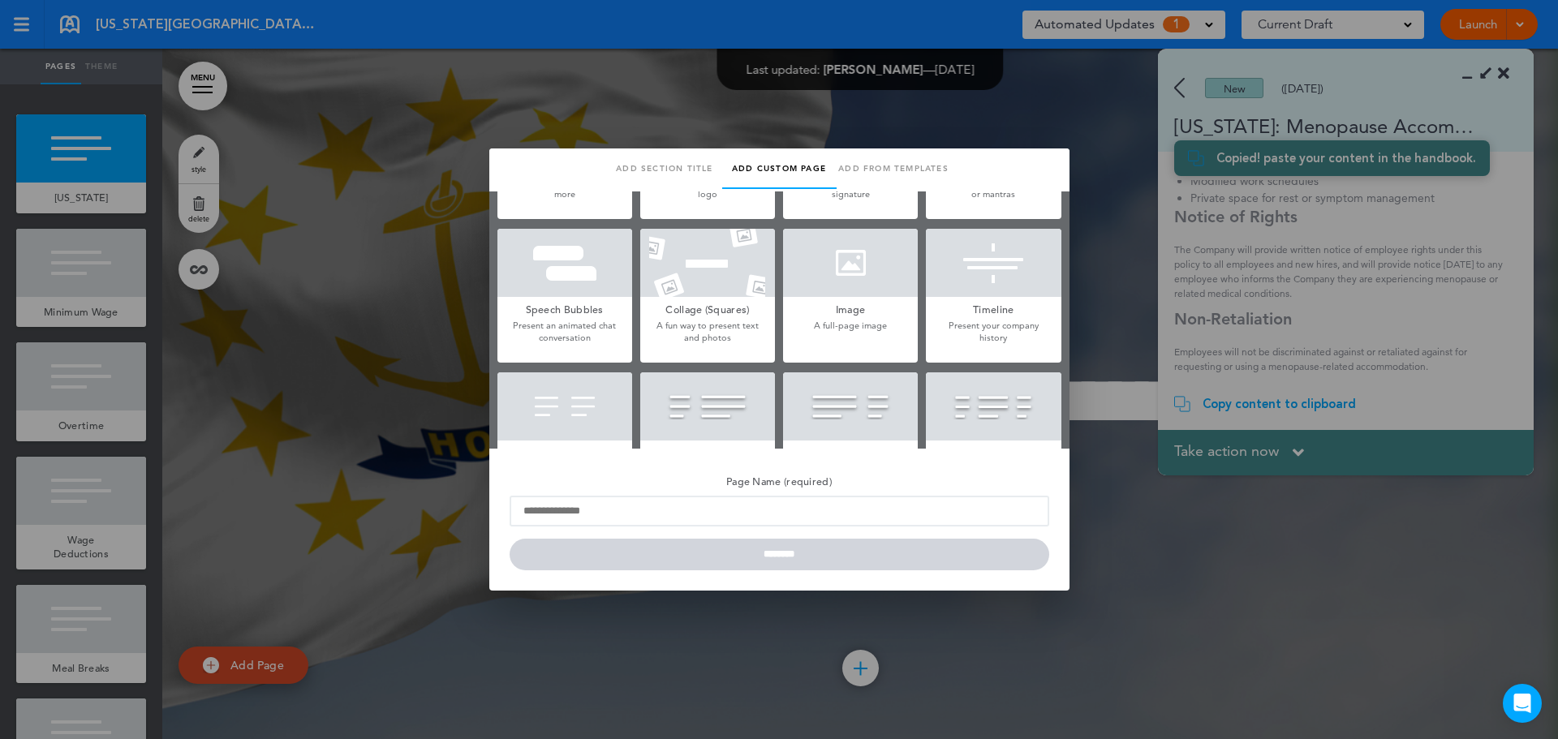
scroll to position [0, 0]
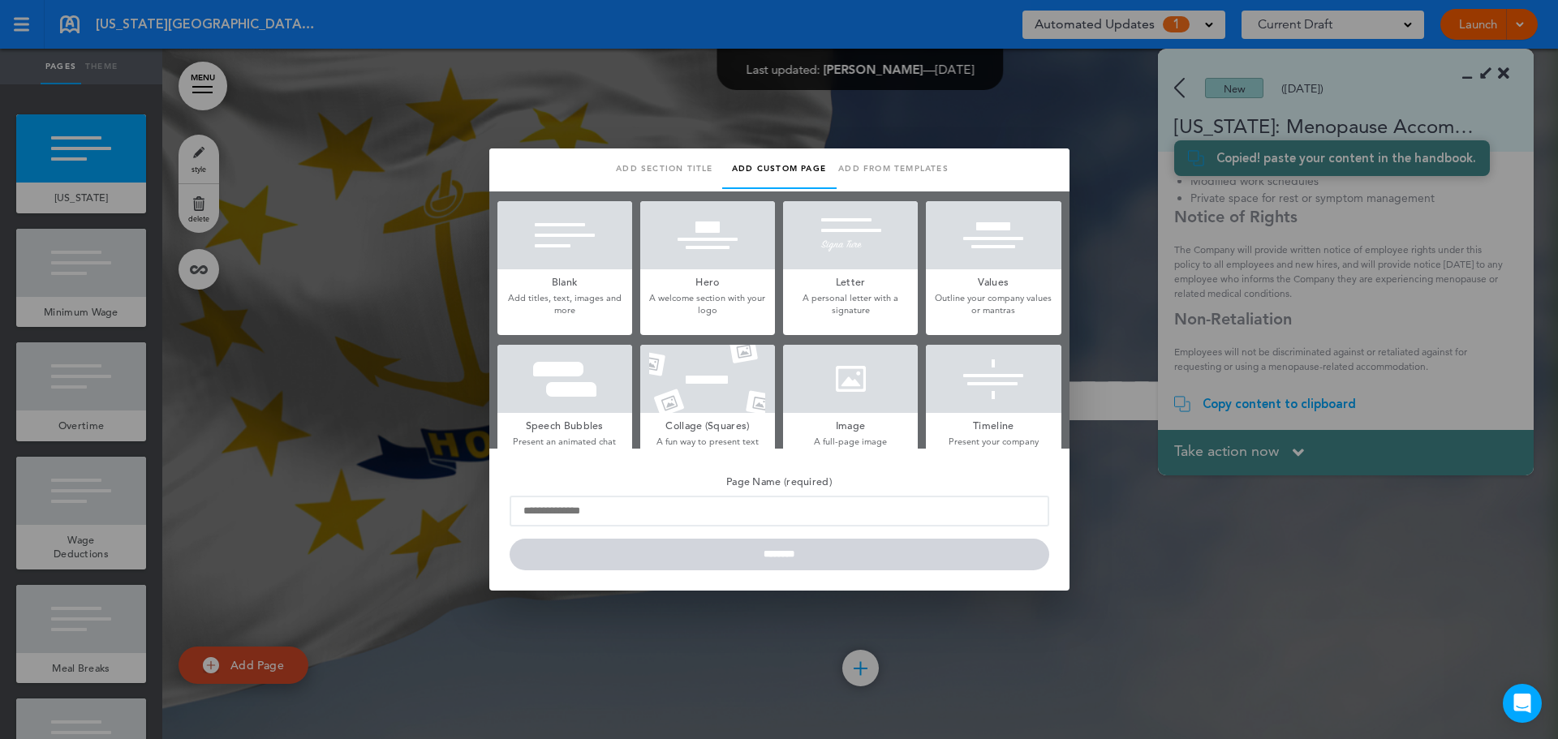
click at [904, 162] on link "Add from templates" at bounding box center [894, 168] width 114 height 41
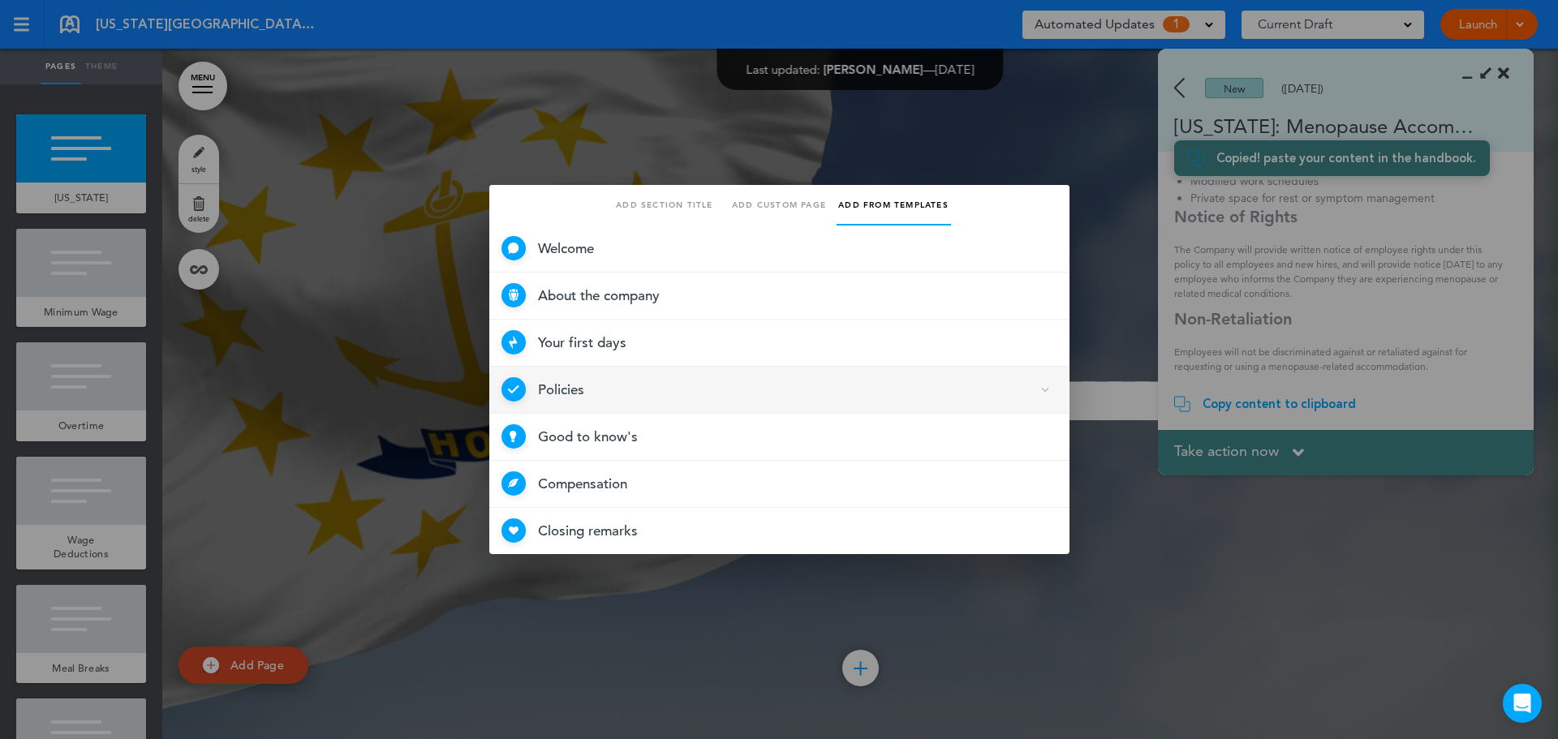
click at [593, 385] on span "Policies 4 Selected" at bounding box center [779, 390] width 580 height 47
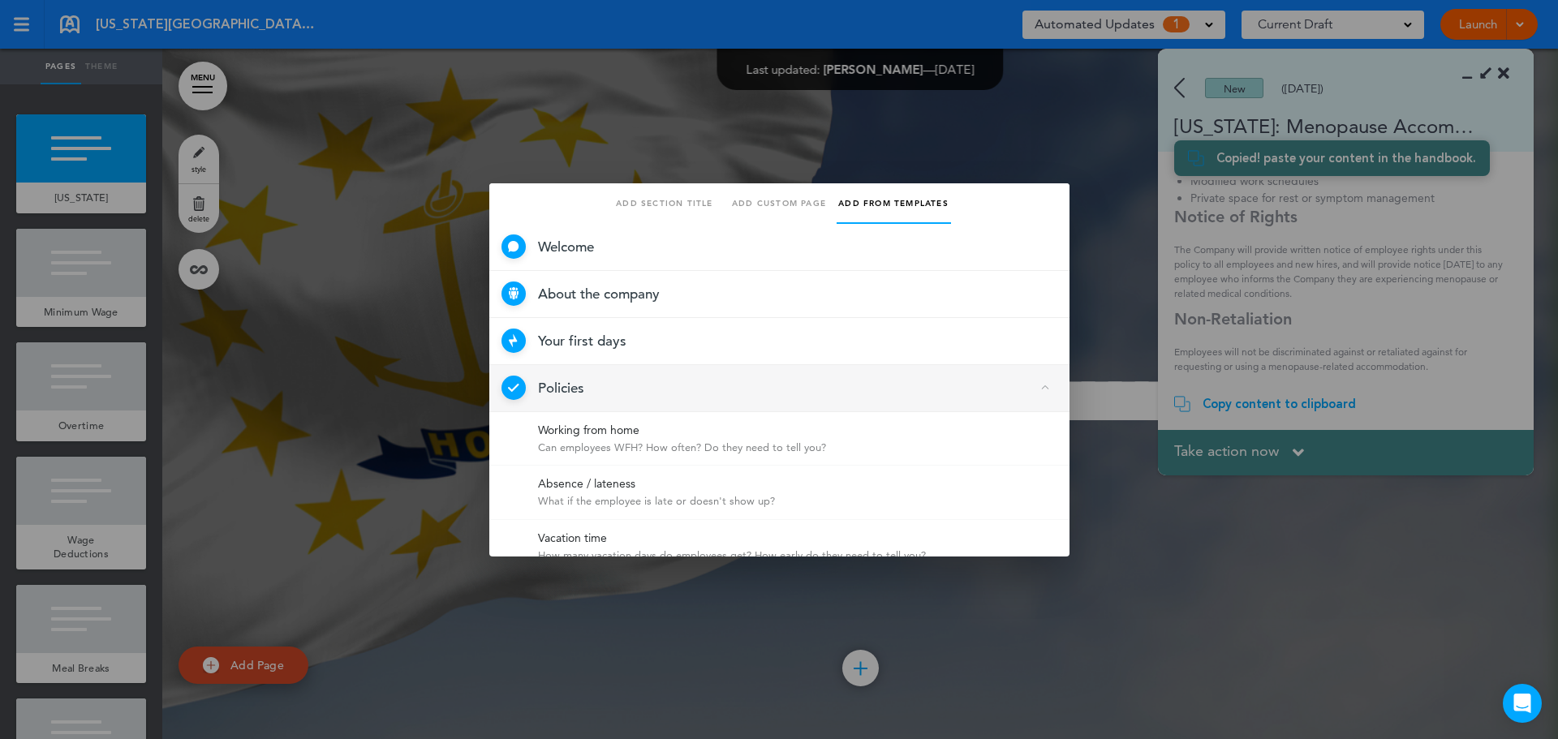
click at [968, 139] on div at bounding box center [779, 369] width 1558 height 739
